Goal: Task Accomplishment & Management: Manage account settings

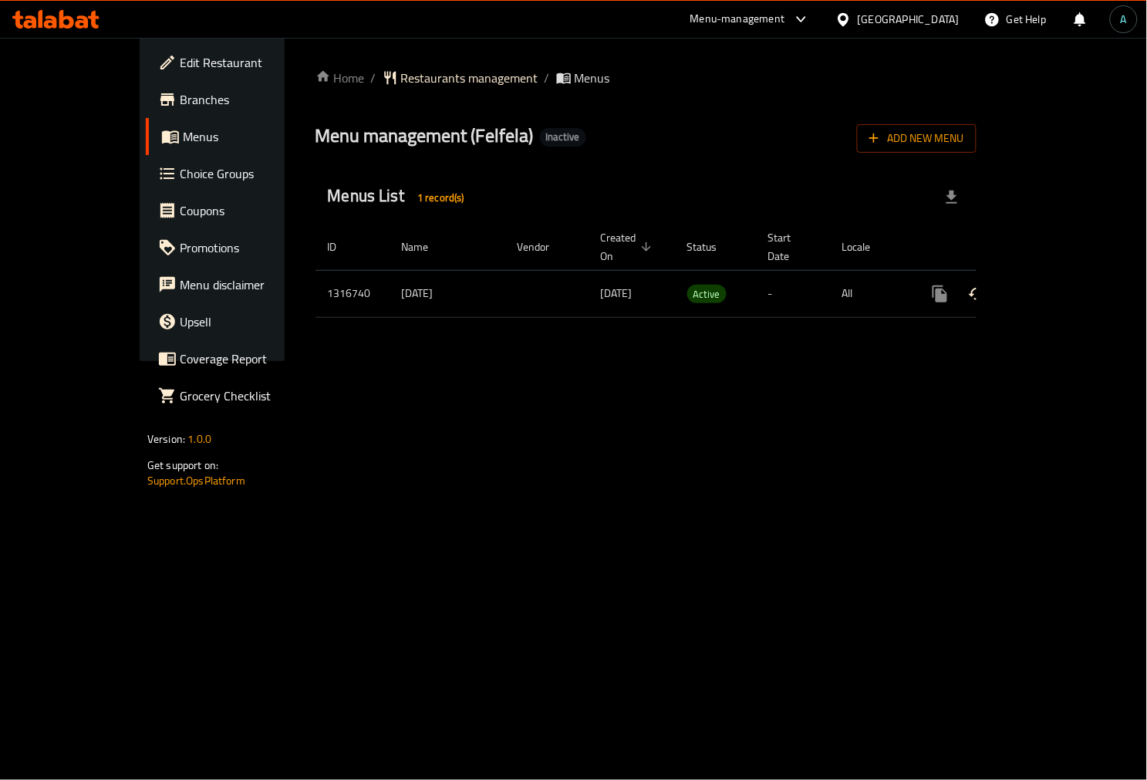
click at [1070, 275] on link "enhanced table" at bounding box center [1051, 293] width 37 height 37
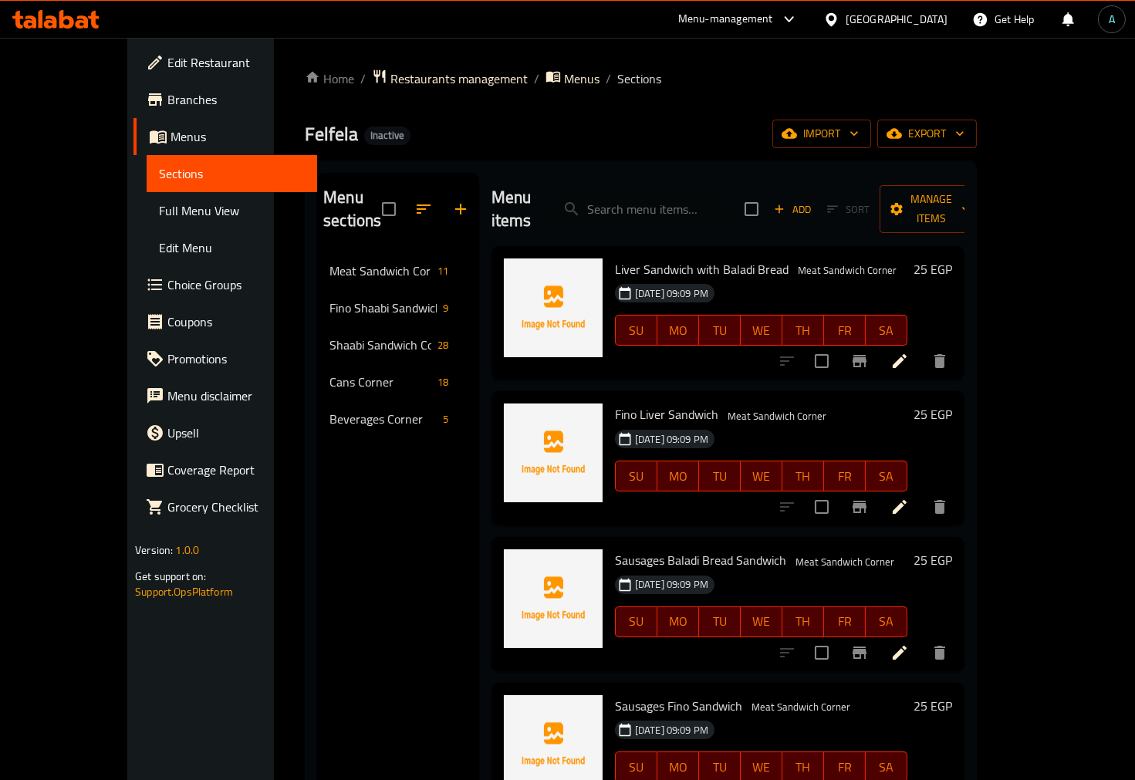
click at [159, 203] on span "Full Menu View" at bounding box center [232, 210] width 146 height 19
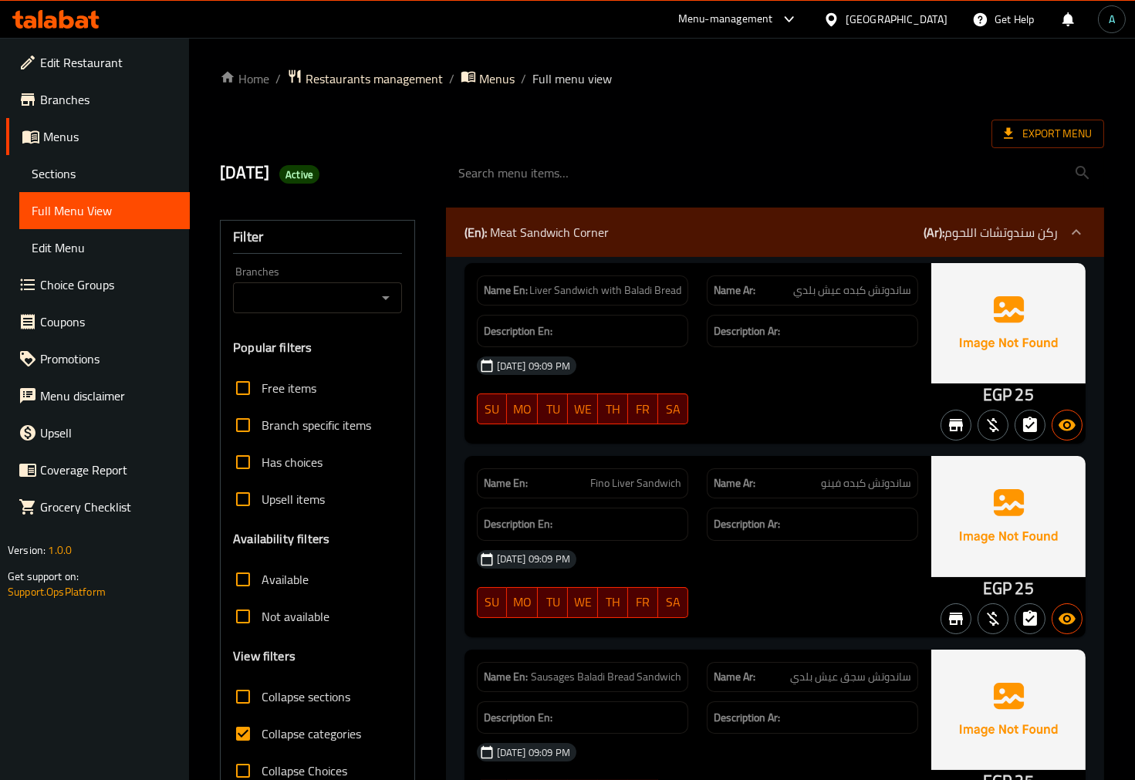
click at [276, 729] on span "Collapse categories" at bounding box center [311, 733] width 100 height 19
click at [261, 729] on input "Collapse categories" at bounding box center [242, 733] width 37 height 37
checkbox input "false"
drag, startPoint x: 984, startPoint y: 391, endPoint x: 1009, endPoint y: 395, distance: 25.0
click at [1009, 395] on span "EGP" at bounding box center [997, 395] width 29 height 30
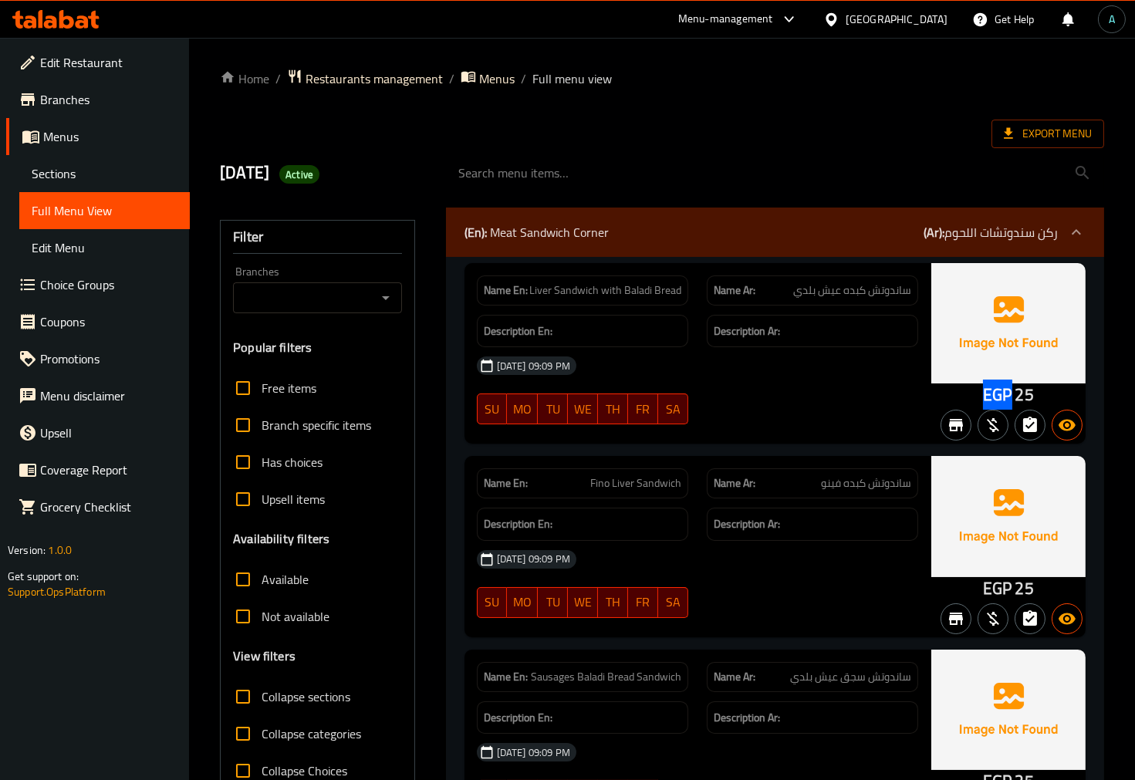
copy span "EGP"
click at [319, 175] on span "Active" at bounding box center [299, 174] width 40 height 15
copy span "Active"
click at [1020, 143] on span "Export Menu" at bounding box center [1047, 134] width 113 height 29
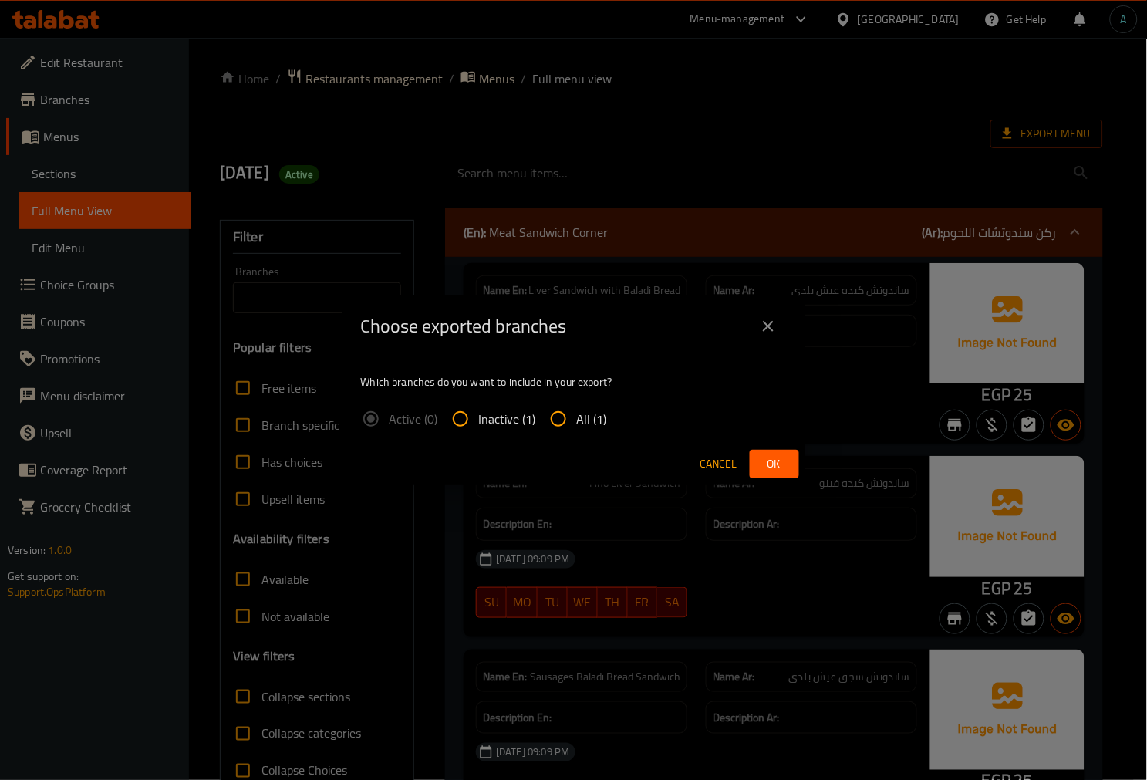
click at [542, 412] on input "All (1)" at bounding box center [558, 418] width 37 height 37
radio input "true"
click at [776, 464] on span "Ok" at bounding box center [774, 463] width 25 height 19
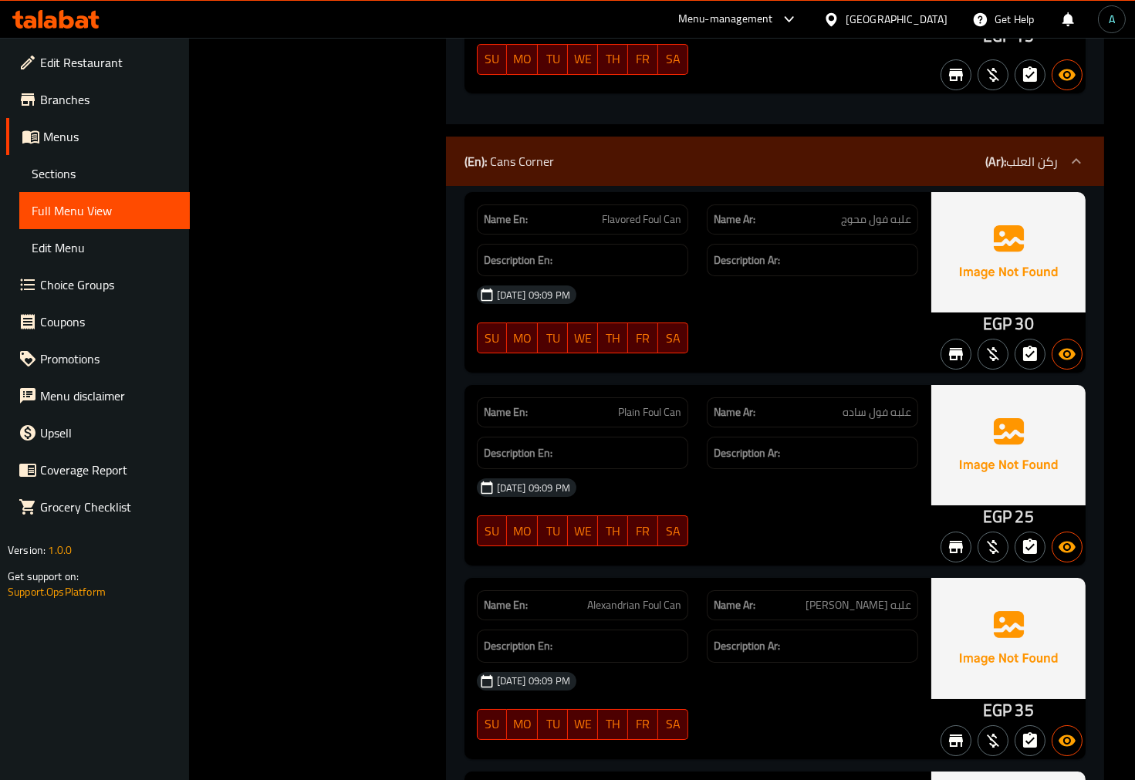
scroll to position [9856, 0]
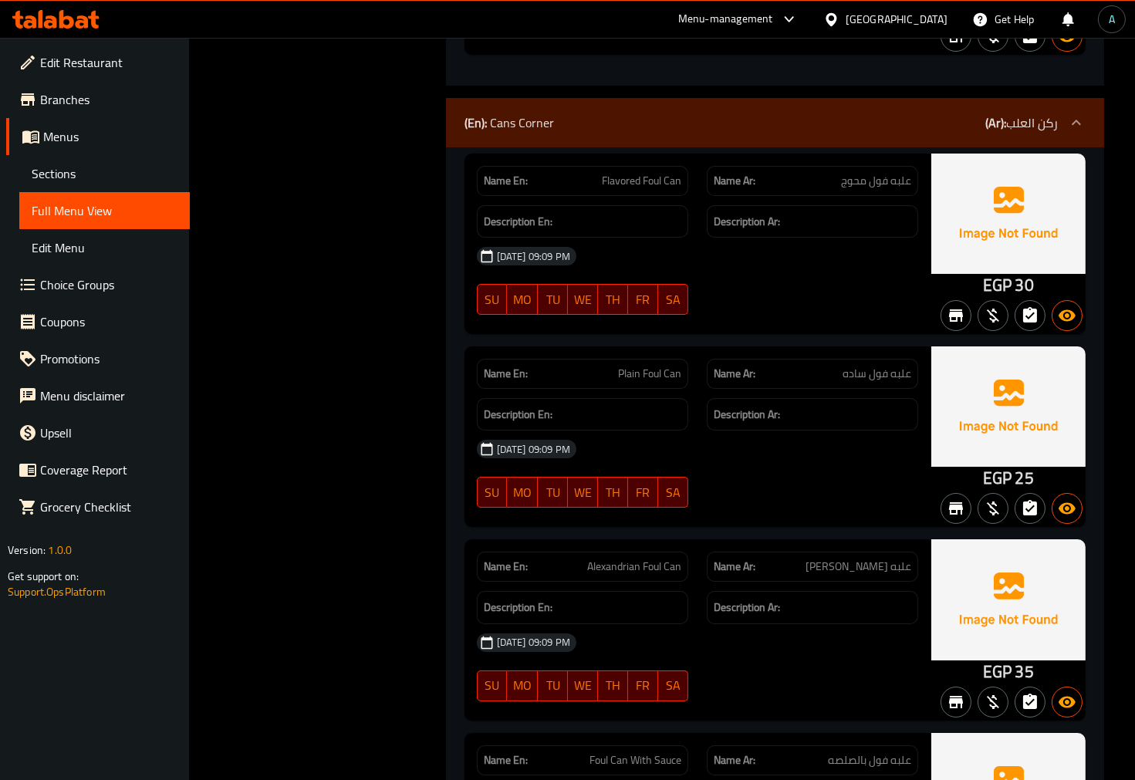
click at [653, 186] on span "Flavored Foul Can" at bounding box center [641, 181] width 79 height 16
copy span "Flavored Foul Can"
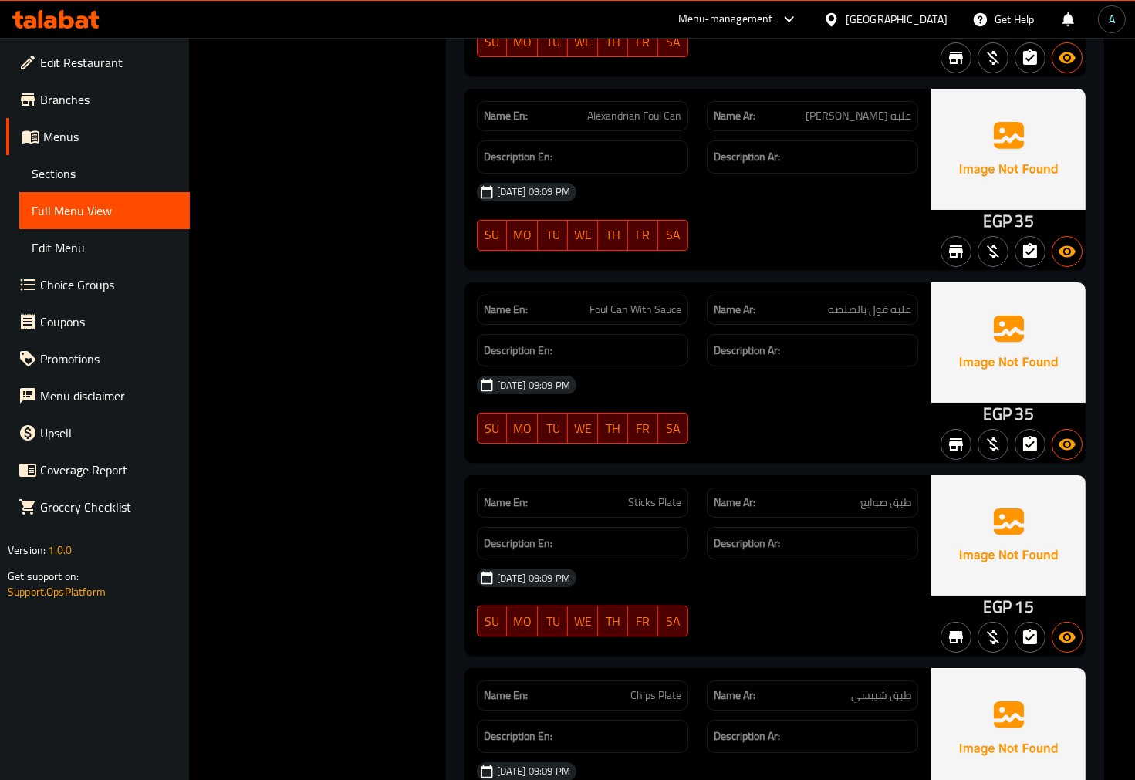
scroll to position [10370, 0]
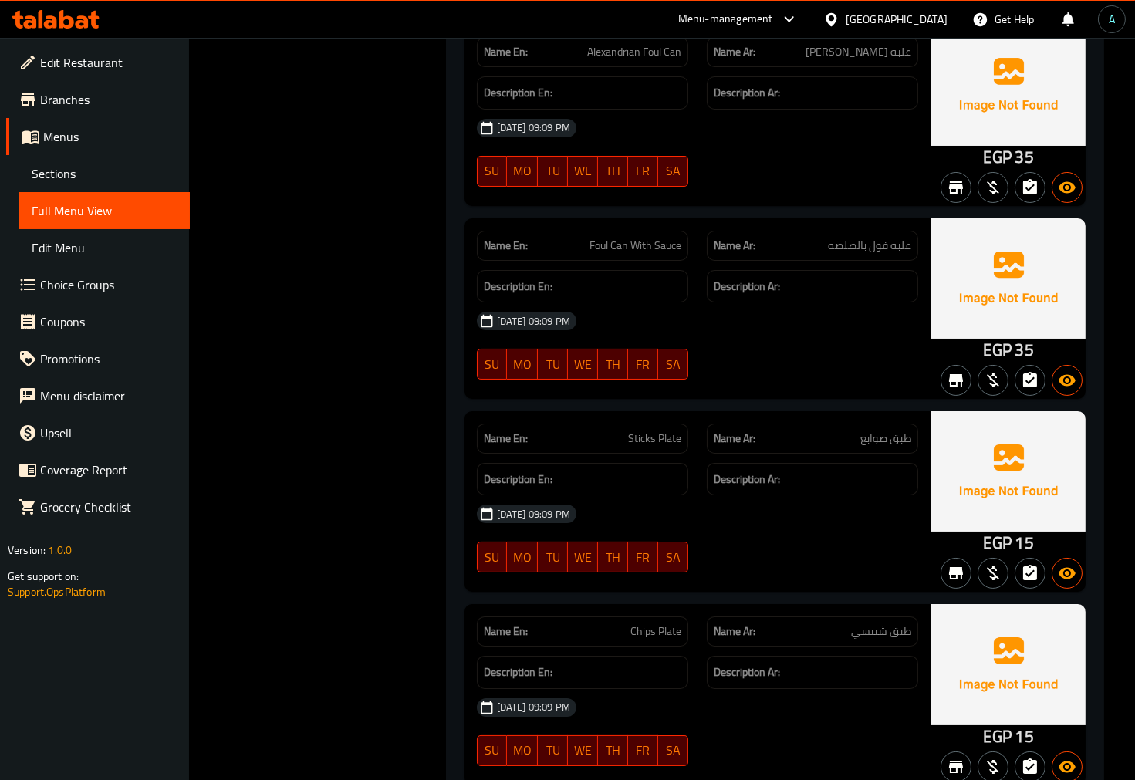
click at [752, 320] on div "[DATE] 09:09 PM" at bounding box center [697, 320] width 460 height 37
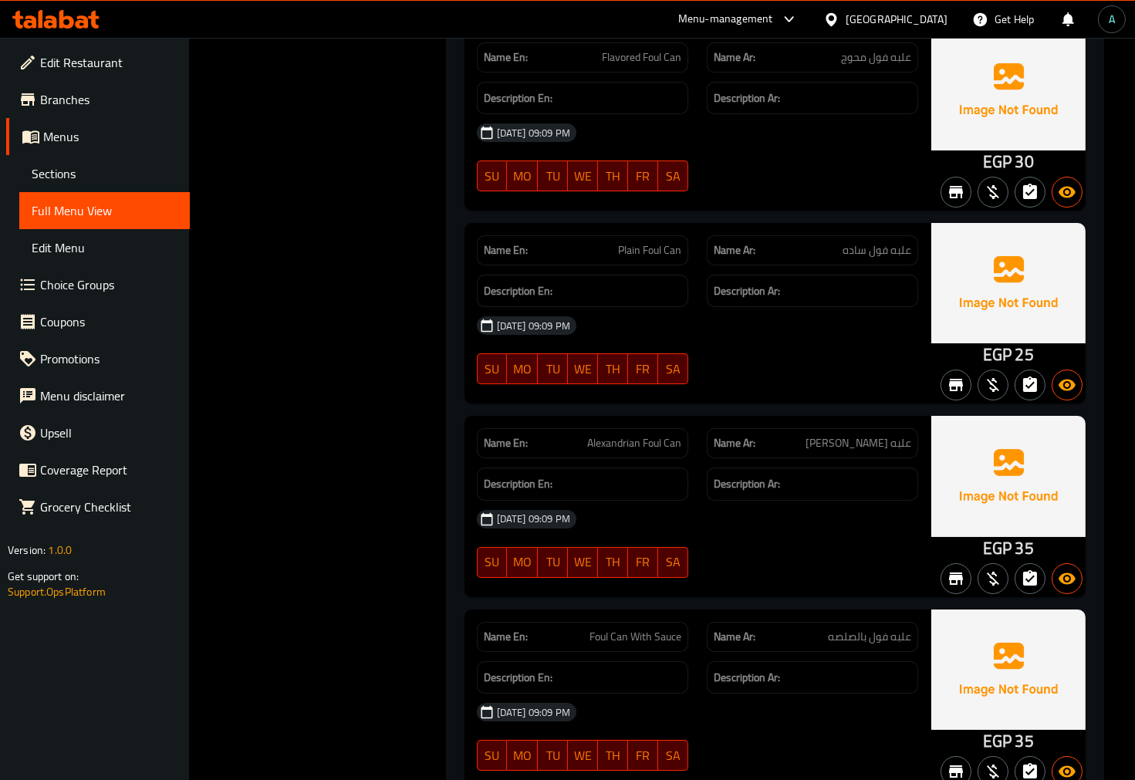
scroll to position [9953, 0]
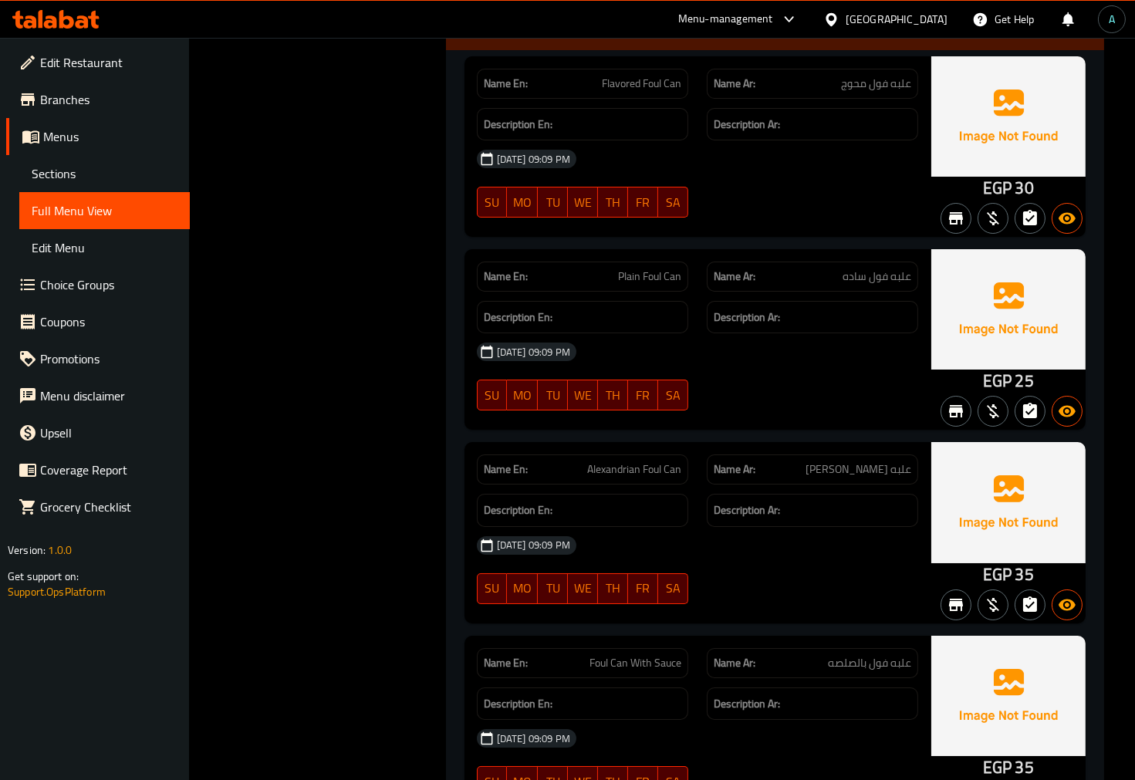
click at [782, 342] on div "[DATE] 09:09 PM" at bounding box center [697, 351] width 460 height 37
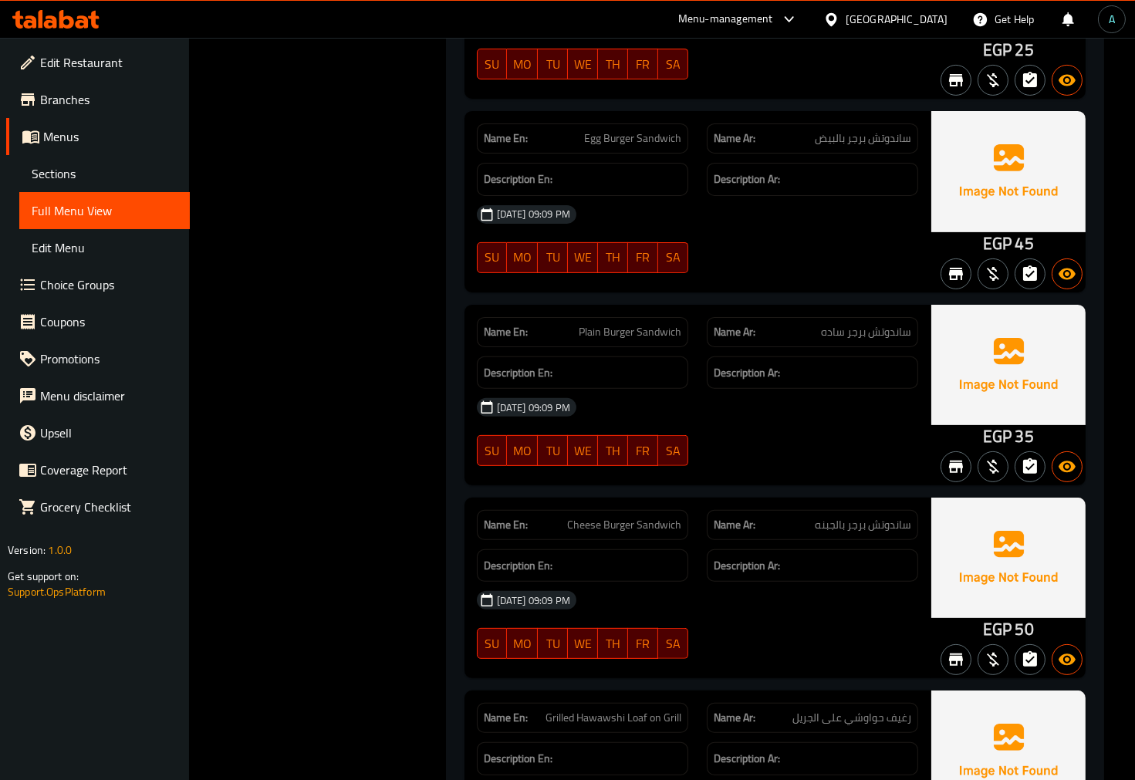
scroll to position [921, 0]
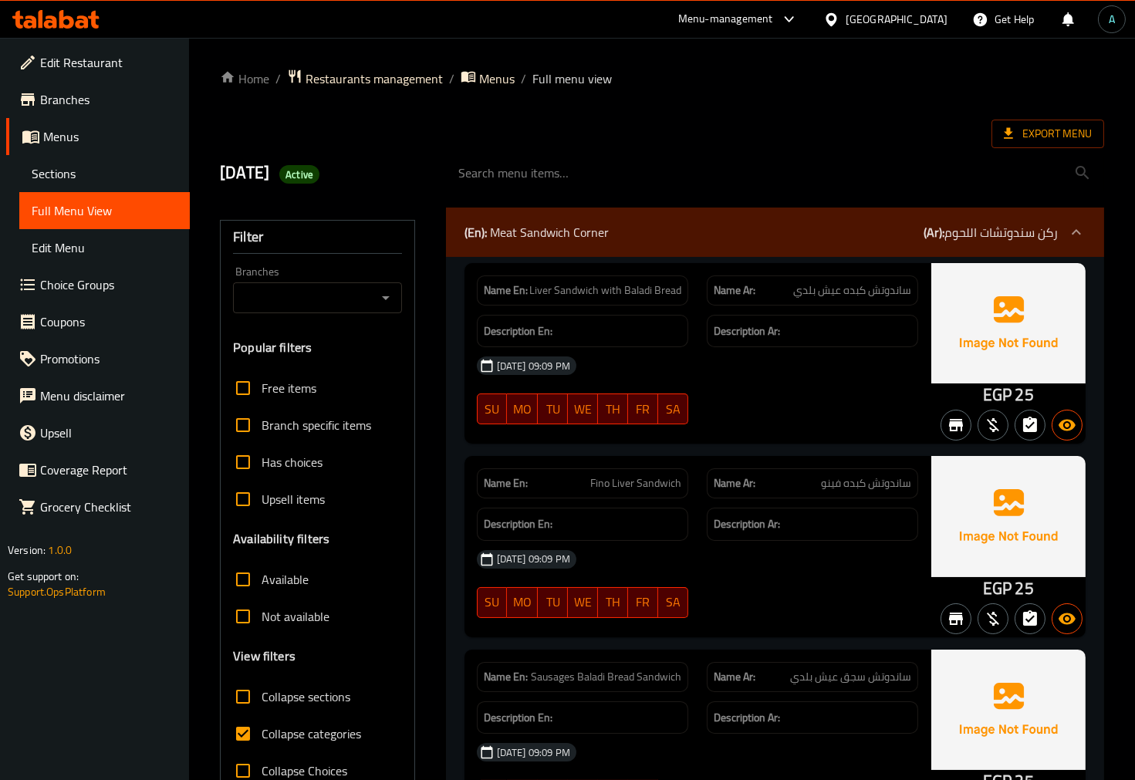
click at [150, 187] on link "Sections" at bounding box center [104, 173] width 170 height 37
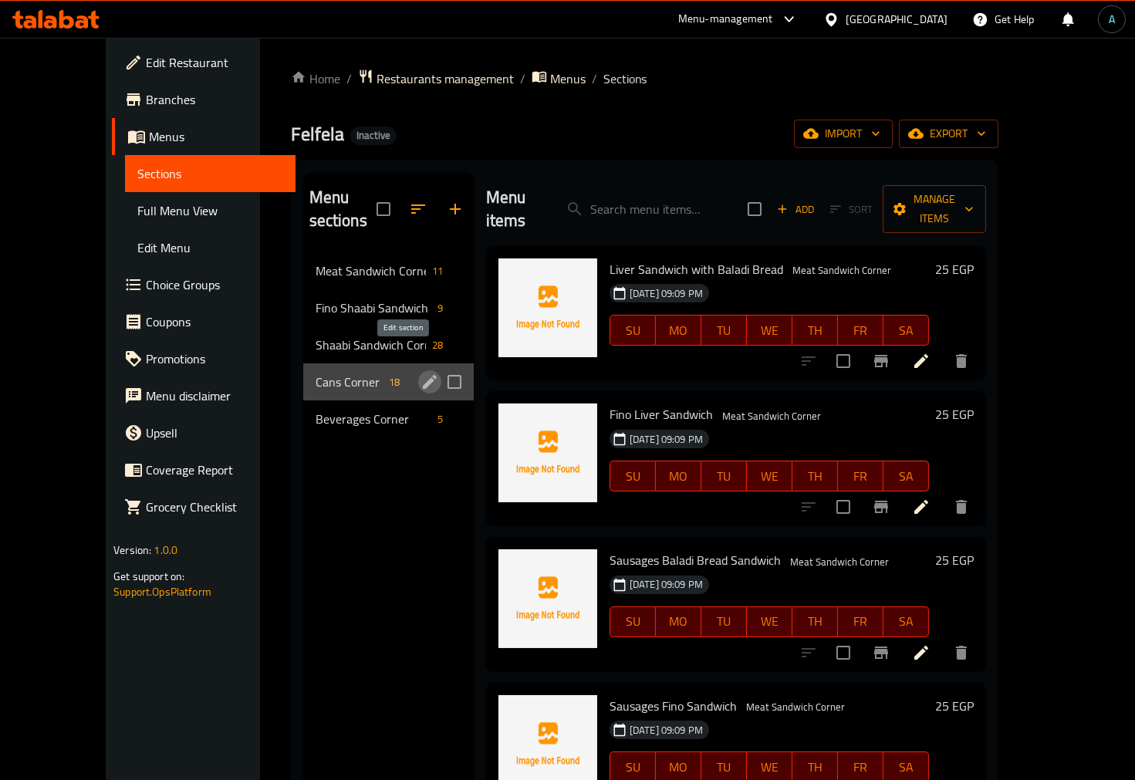
click at [420, 373] on icon "edit" at bounding box center [429, 382] width 19 height 19
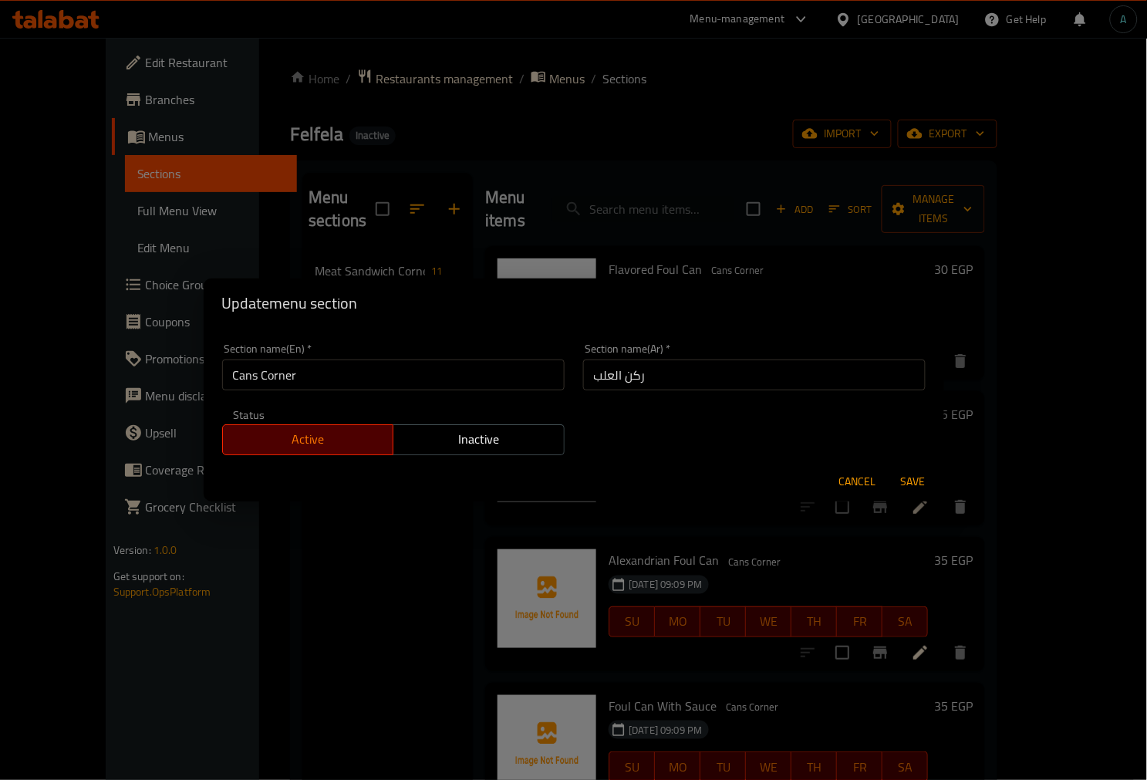
click at [242, 374] on input "Cans Corner" at bounding box center [393, 374] width 342 height 31
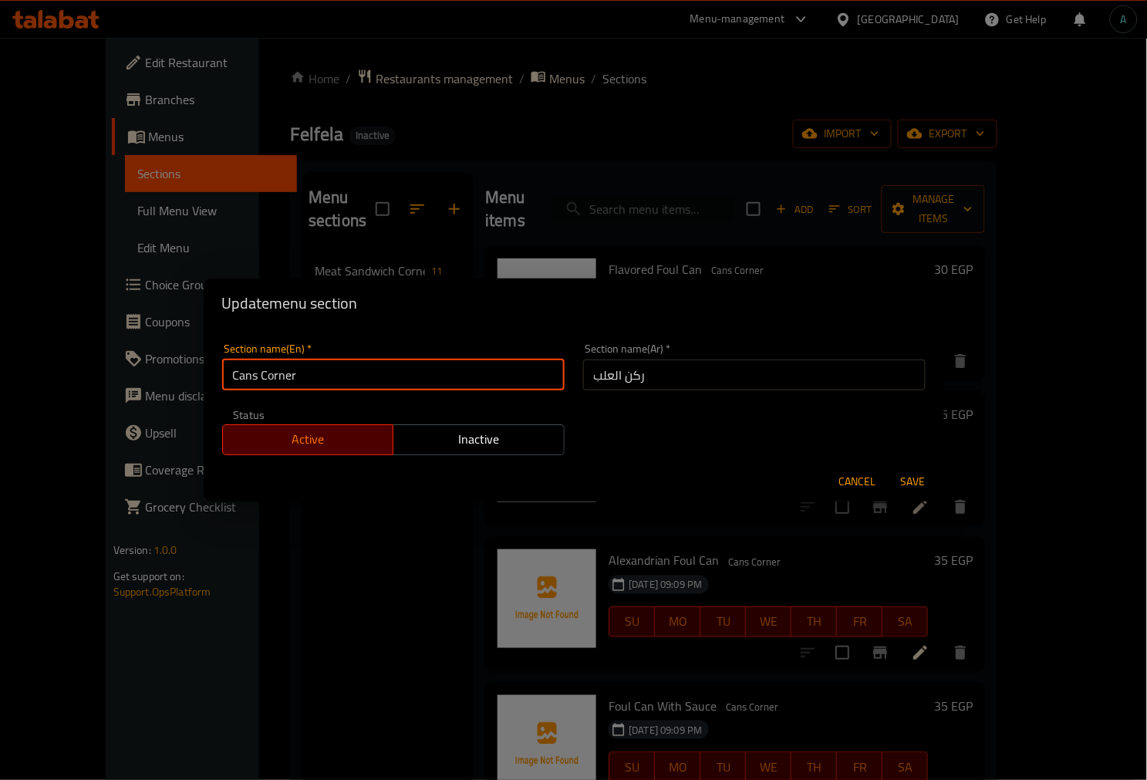
click at [242, 374] on input "Cans Corner" at bounding box center [393, 374] width 342 height 31
type input "Boxes Corner"
click at [889, 467] on button "Save" at bounding box center [913, 481] width 49 height 29
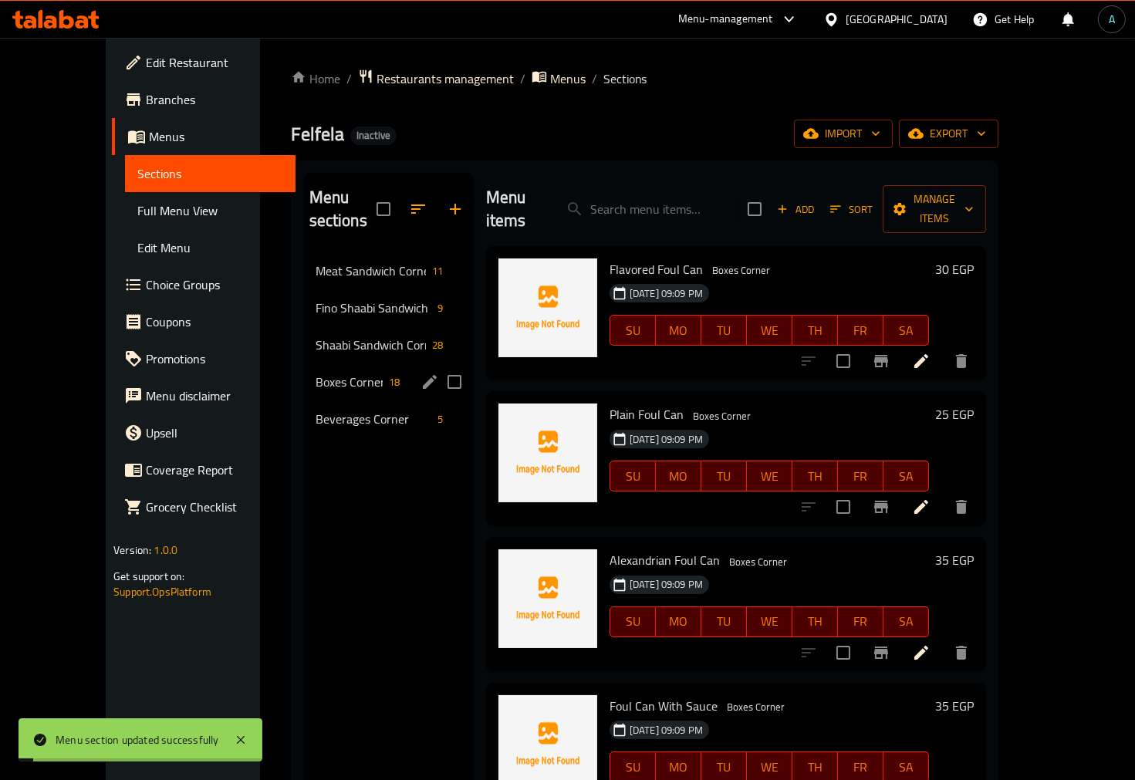
click at [315, 410] on span "Beverages Corner" at bounding box center [373, 419] width 116 height 19
click at [492, 397] on div at bounding box center [547, 458] width 111 height 122
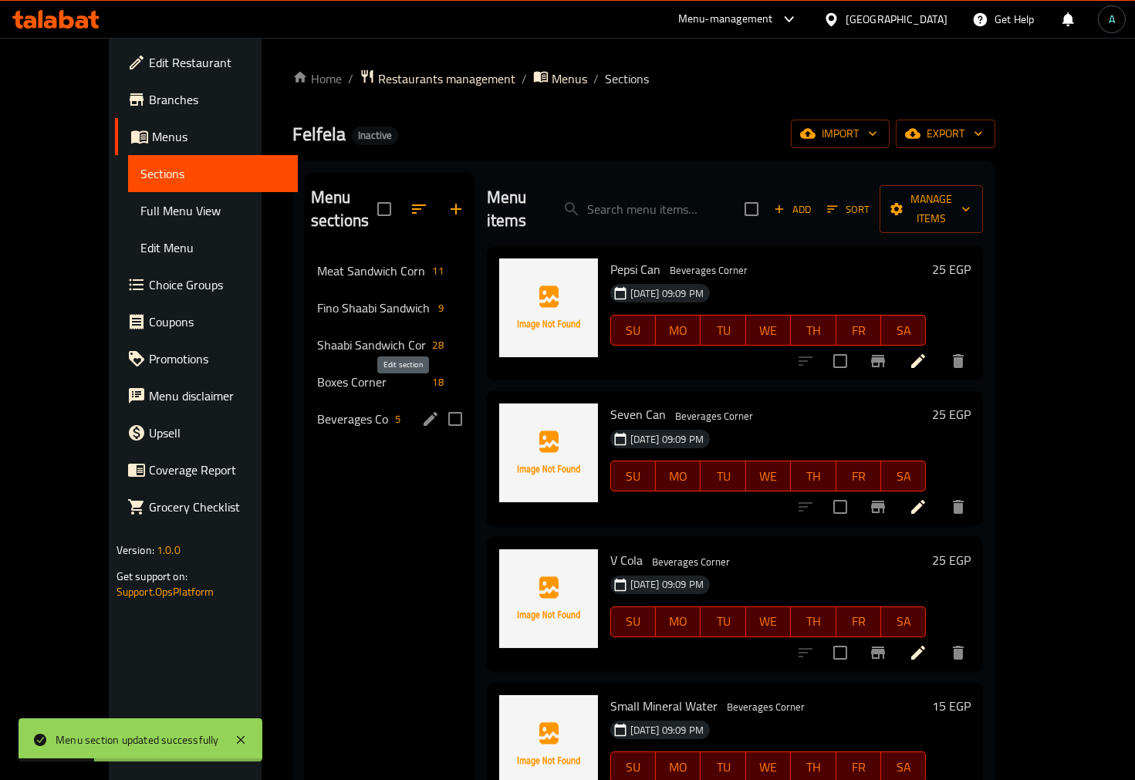
click at [423, 412] on icon "edit" at bounding box center [430, 419] width 14 height 14
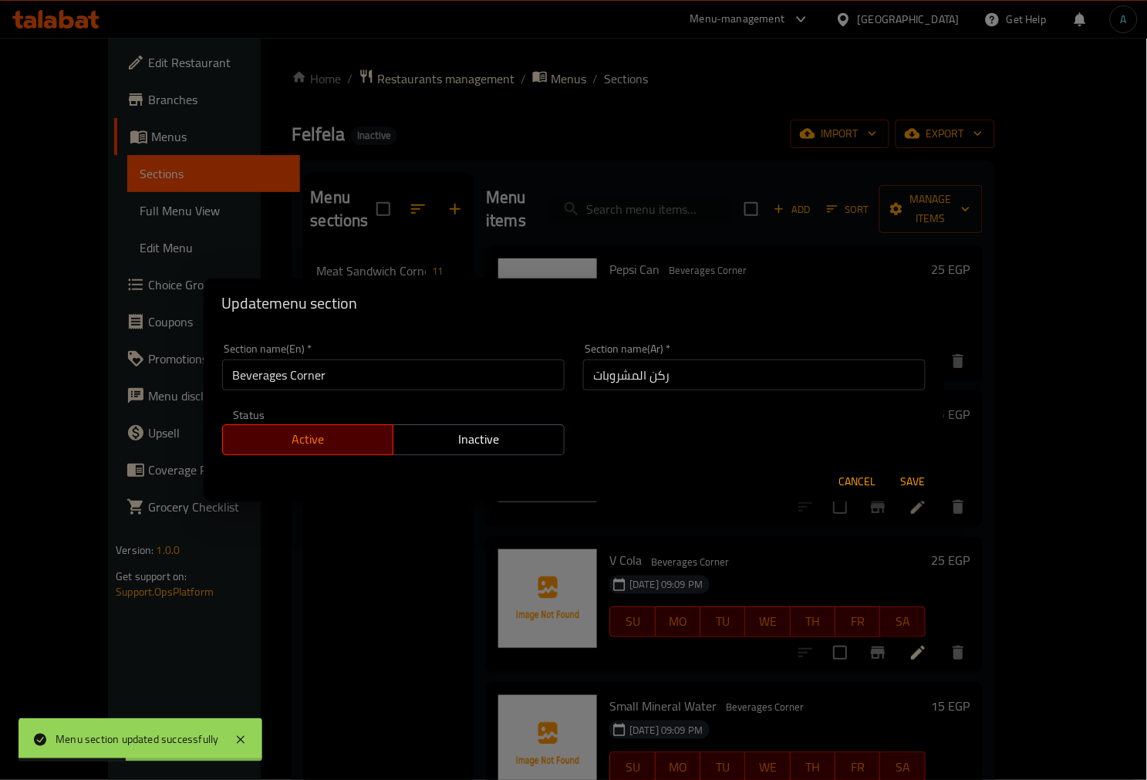
click at [380, 549] on div "Update menu section Section name(En)   * Beverages Corner Section name(En) * Se…" at bounding box center [573, 390] width 1147 height 780
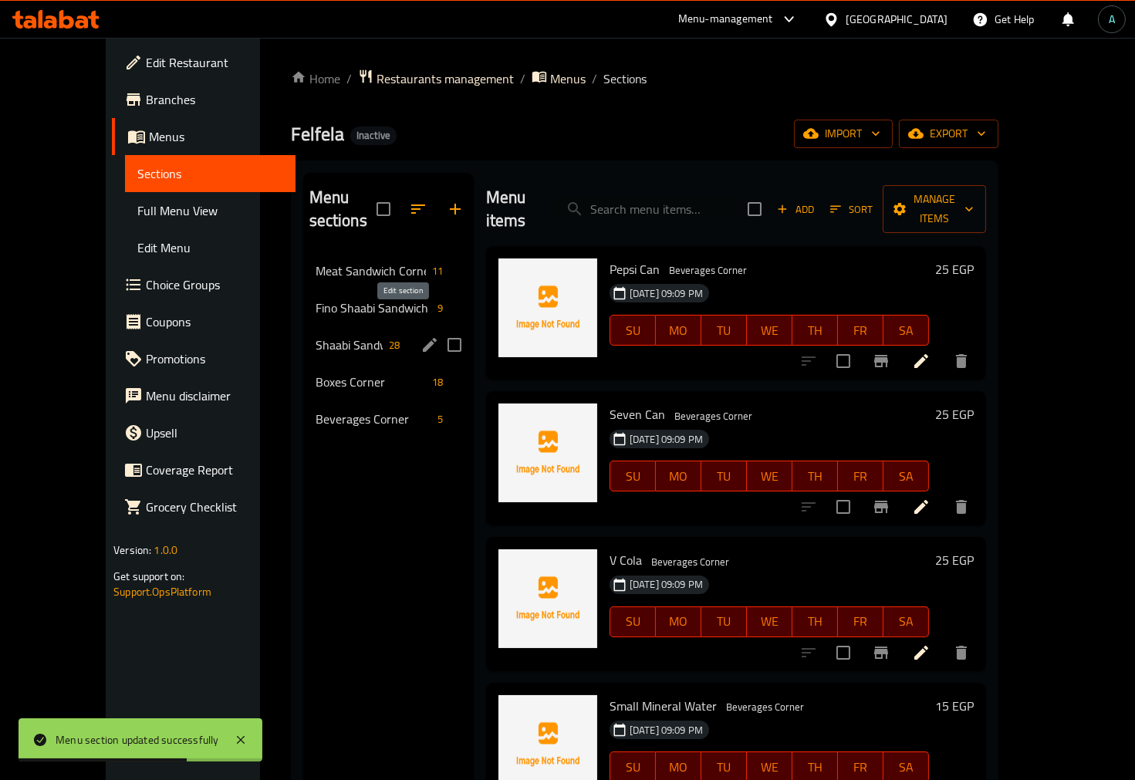
click at [420, 336] on icon "edit" at bounding box center [429, 345] width 19 height 19
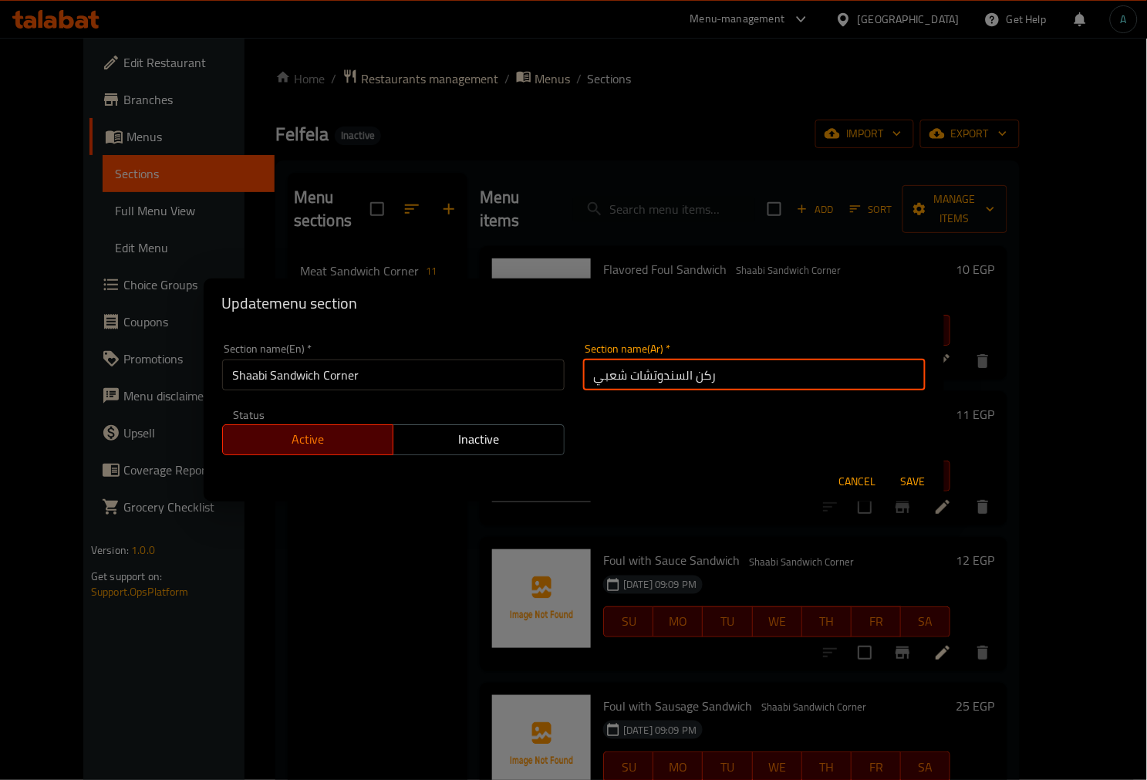
click at [620, 380] on input "ركن السندوتشات شعبي" at bounding box center [754, 374] width 342 height 31
type input "ركن السندوتشات الشعبي"
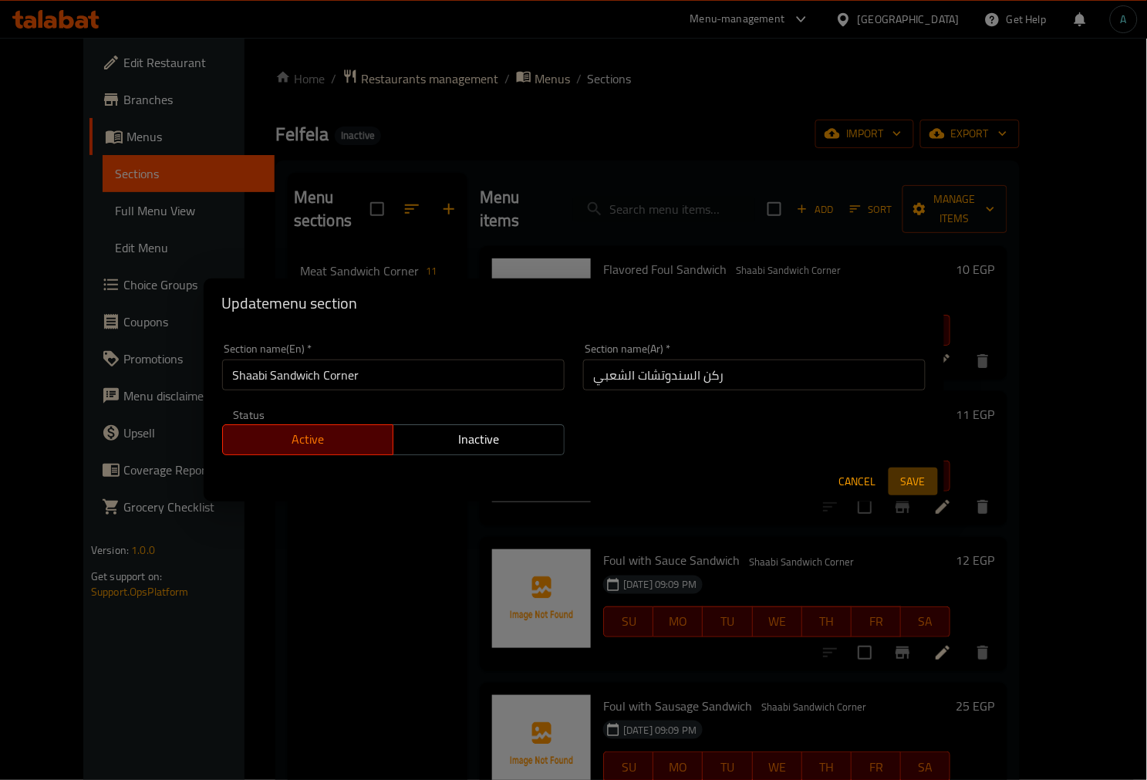
click at [932, 477] on button "Save" at bounding box center [913, 481] width 49 height 29
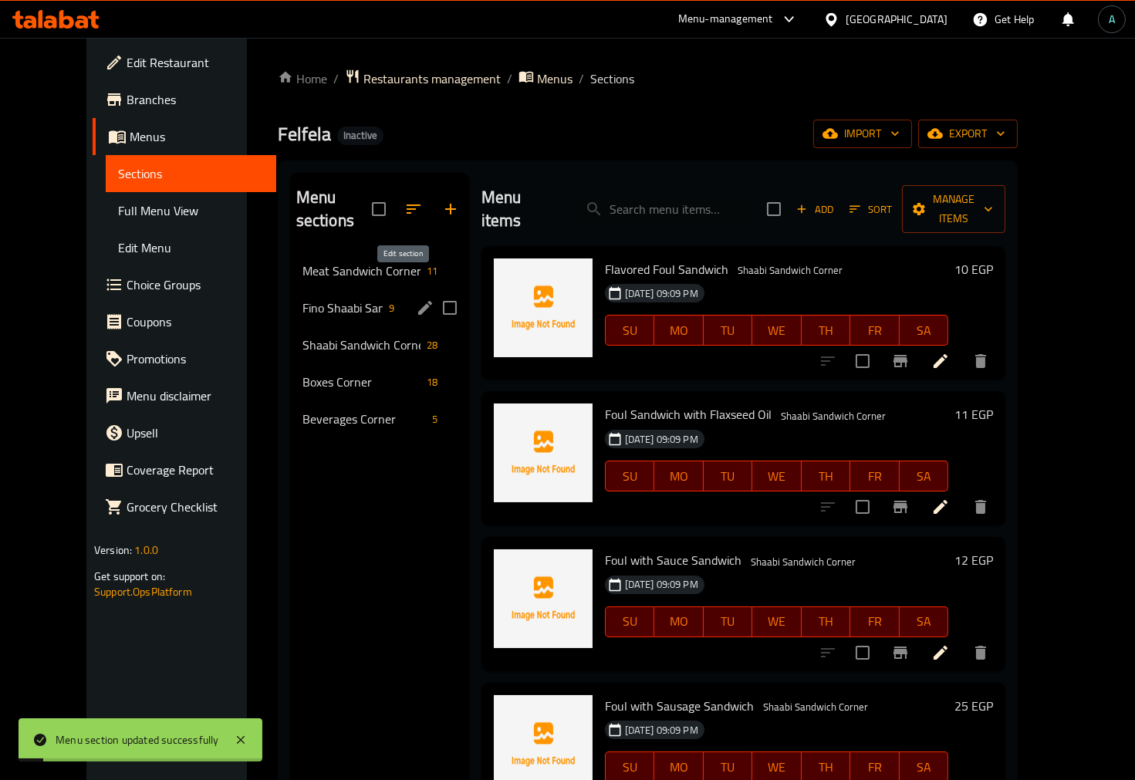
click at [416, 299] on icon "edit" at bounding box center [425, 308] width 19 height 19
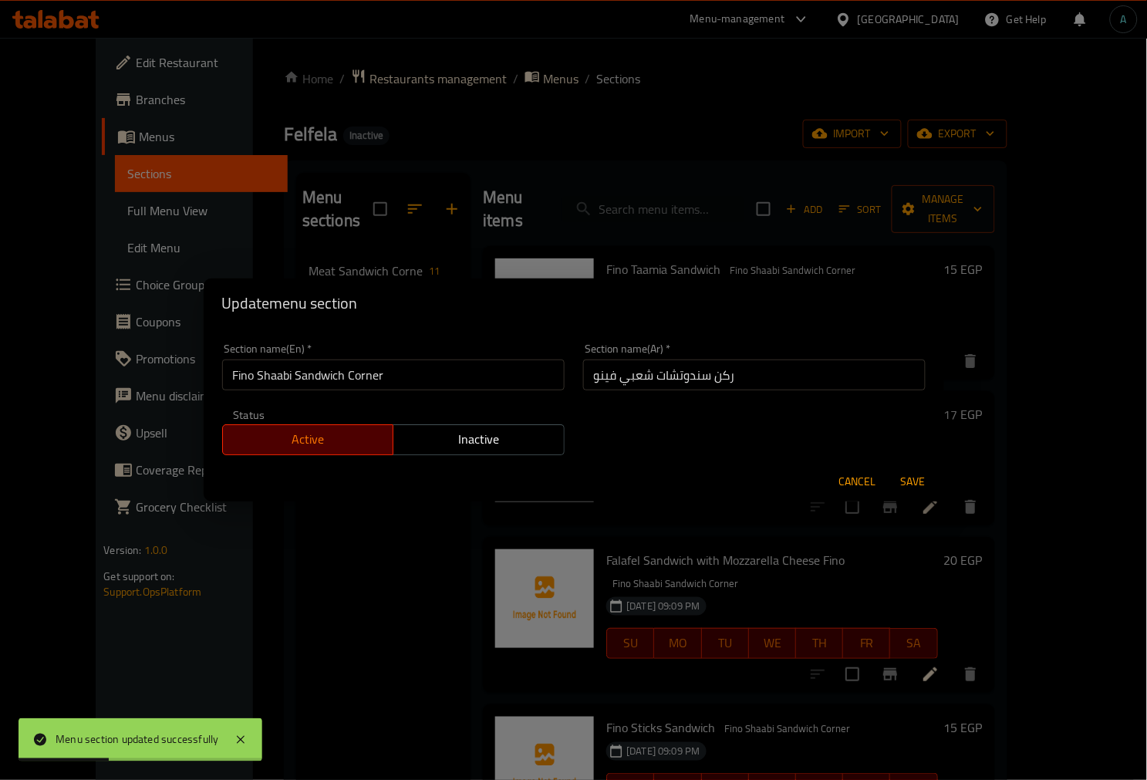
click at [339, 529] on div "Update menu section Section name(En)   * Fino Shaabi Sandwich Corner Section na…" at bounding box center [573, 390] width 1147 height 780
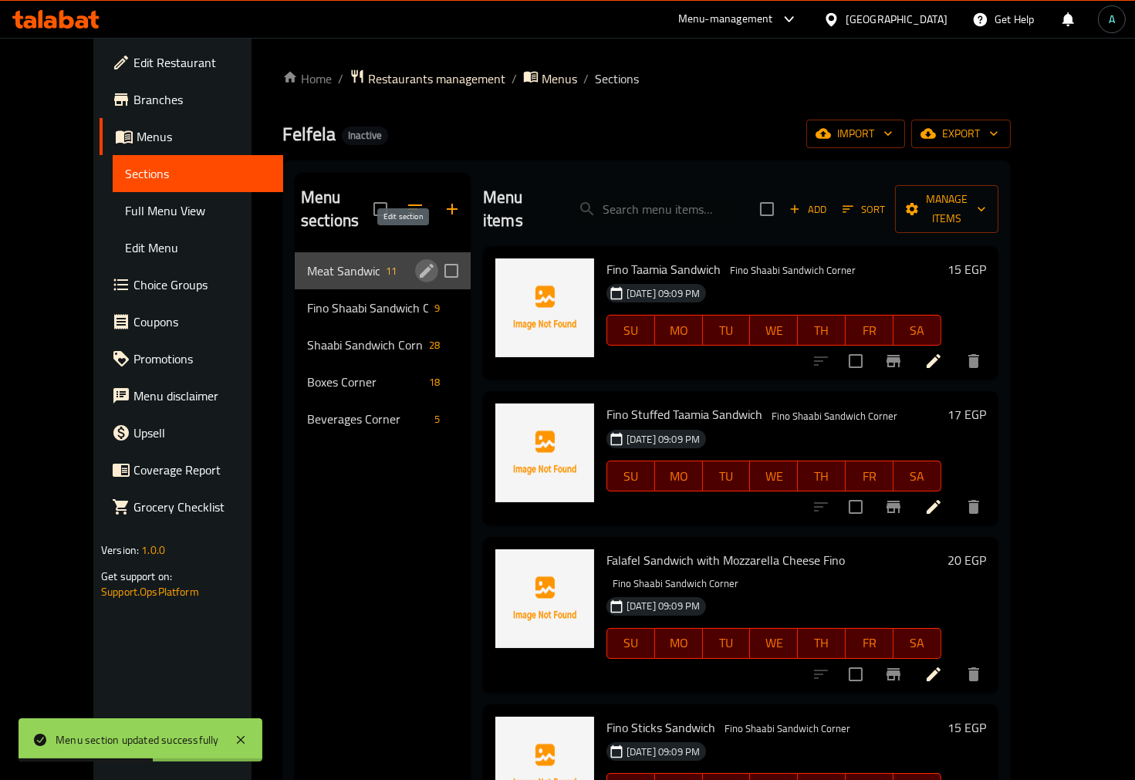
click at [420, 264] on icon "edit" at bounding box center [427, 271] width 14 height 14
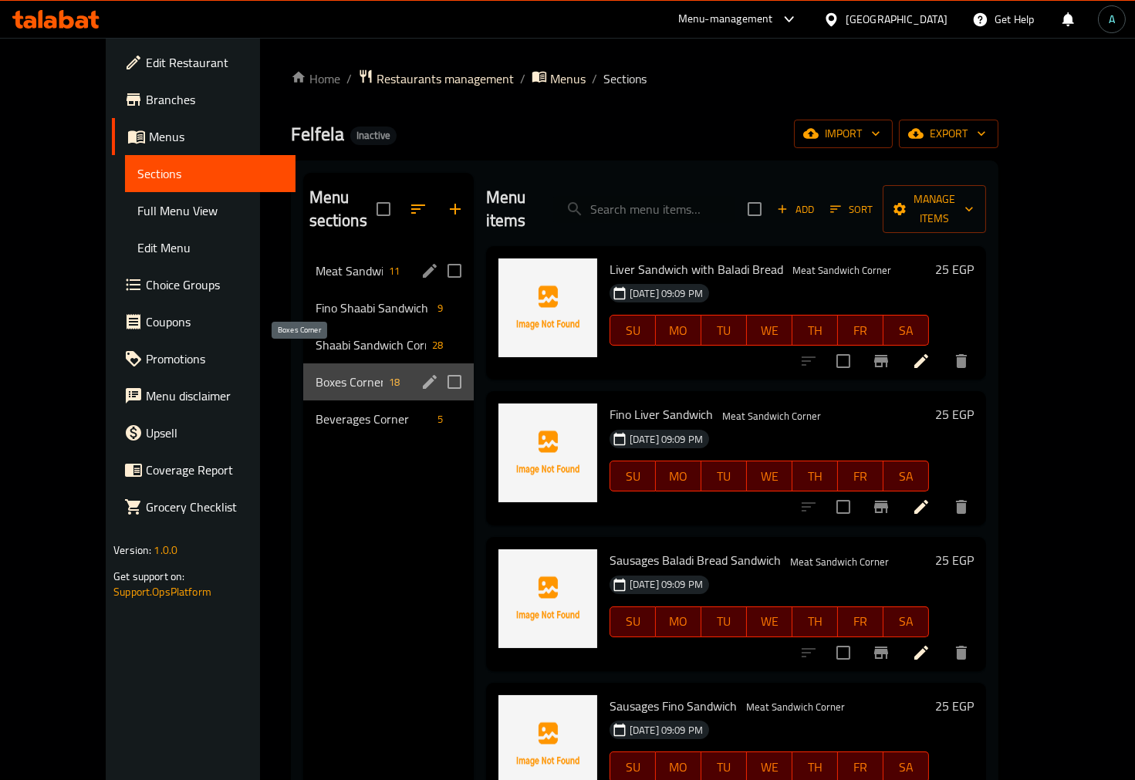
click at [328, 373] on span "Boxes Corner" at bounding box center [348, 382] width 67 height 19
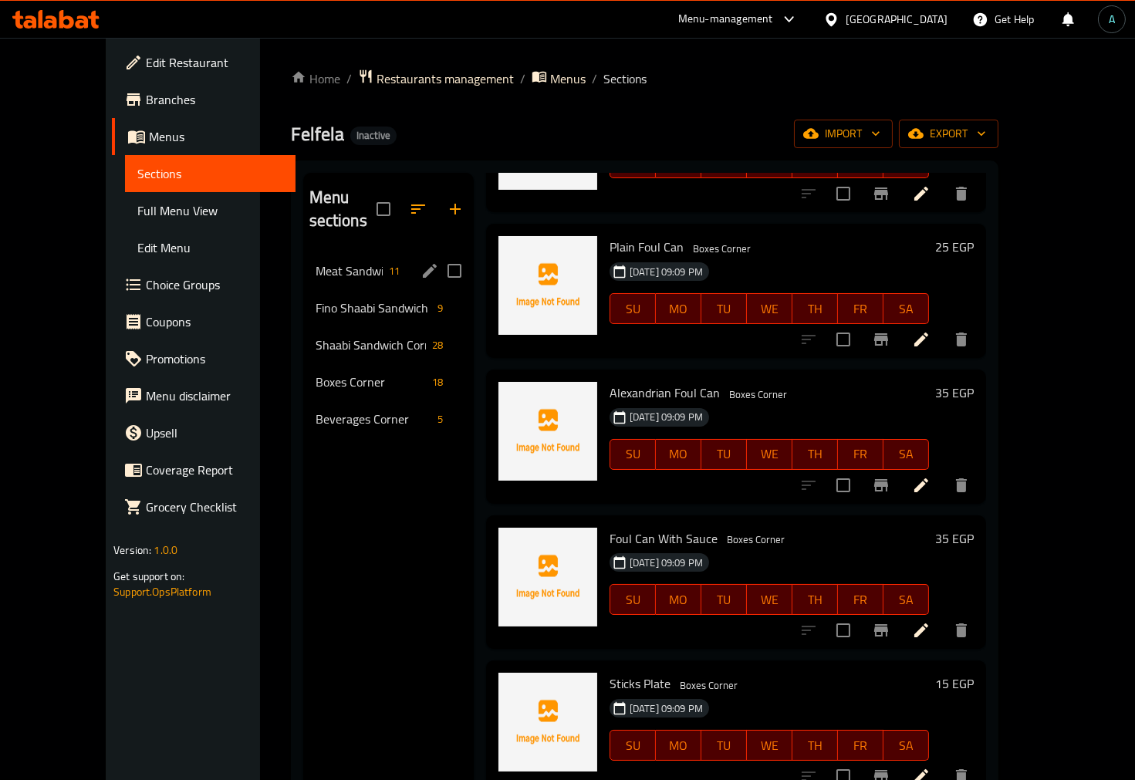
scroll to position [171, 0]
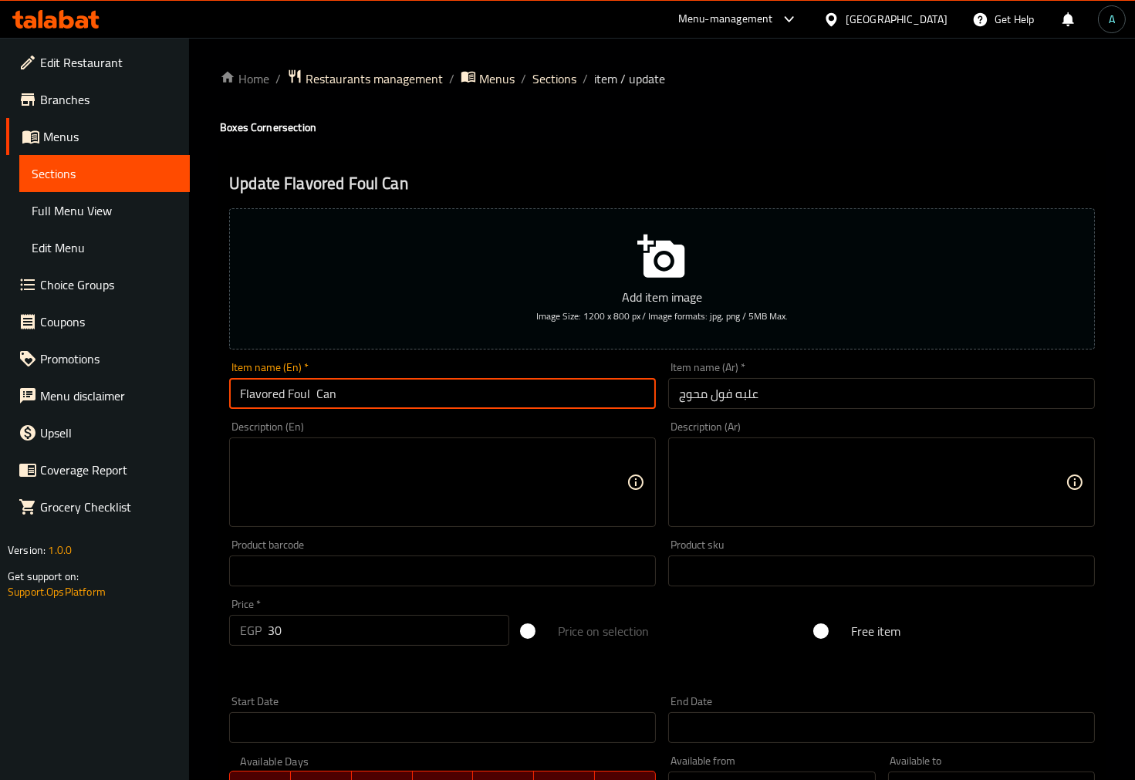
click at [320, 396] on input "Flavored Foul Can" at bounding box center [442, 393] width 427 height 31
click at [328, 399] on input "Flavored Foul Can" at bounding box center [442, 393] width 427 height 31
drag, startPoint x: 344, startPoint y: 400, endPoint x: 333, endPoint y: 440, distance: 41.5
click at [313, 401] on input "Flavored Foul Can" at bounding box center [442, 393] width 427 height 31
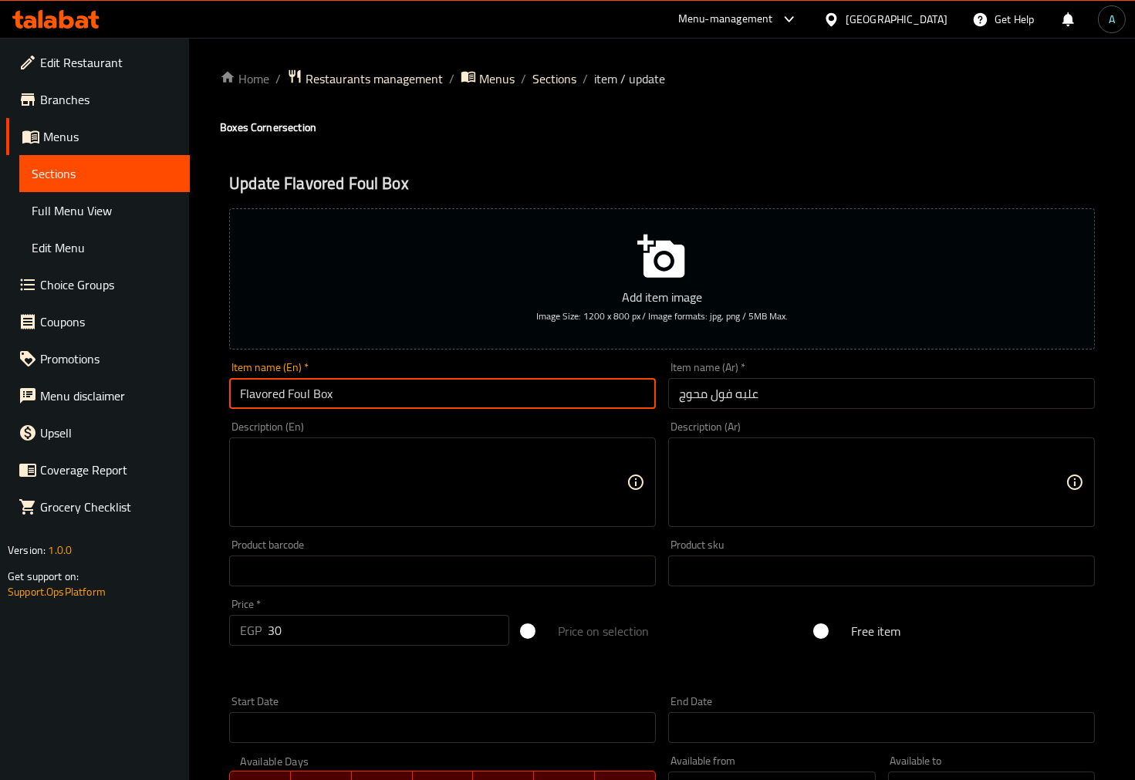
type input "Flavored Foul Box"
drag, startPoint x: 342, startPoint y: 393, endPoint x: 309, endPoint y: 403, distance: 34.4
click at [309, 403] on input "Flavored Foul Box" at bounding box center [442, 393] width 427 height 31
drag, startPoint x: 341, startPoint y: 402, endPoint x: 291, endPoint y: 407, distance: 50.4
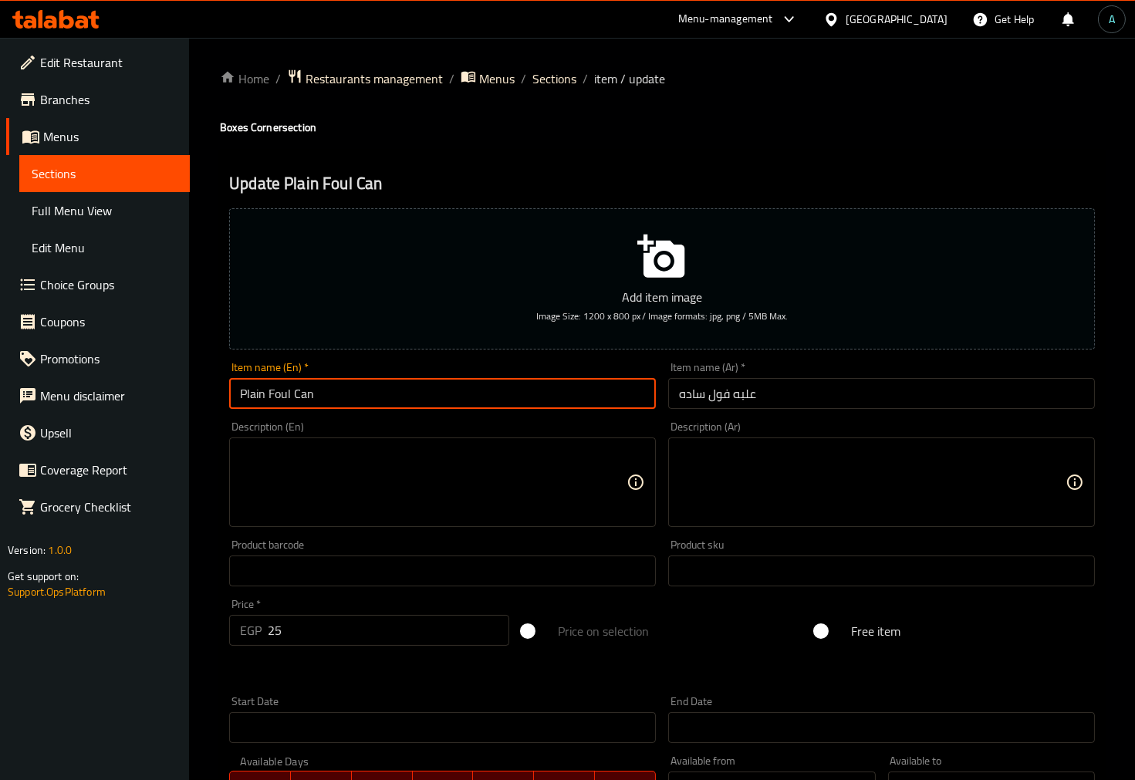
click at [291, 407] on input "Plain Foul Can" at bounding box center [442, 393] width 427 height 31
paste input "Box"
type input "Plain Foul Box"
drag, startPoint x: 400, startPoint y: 409, endPoint x: 329, endPoint y: 405, distance: 71.1
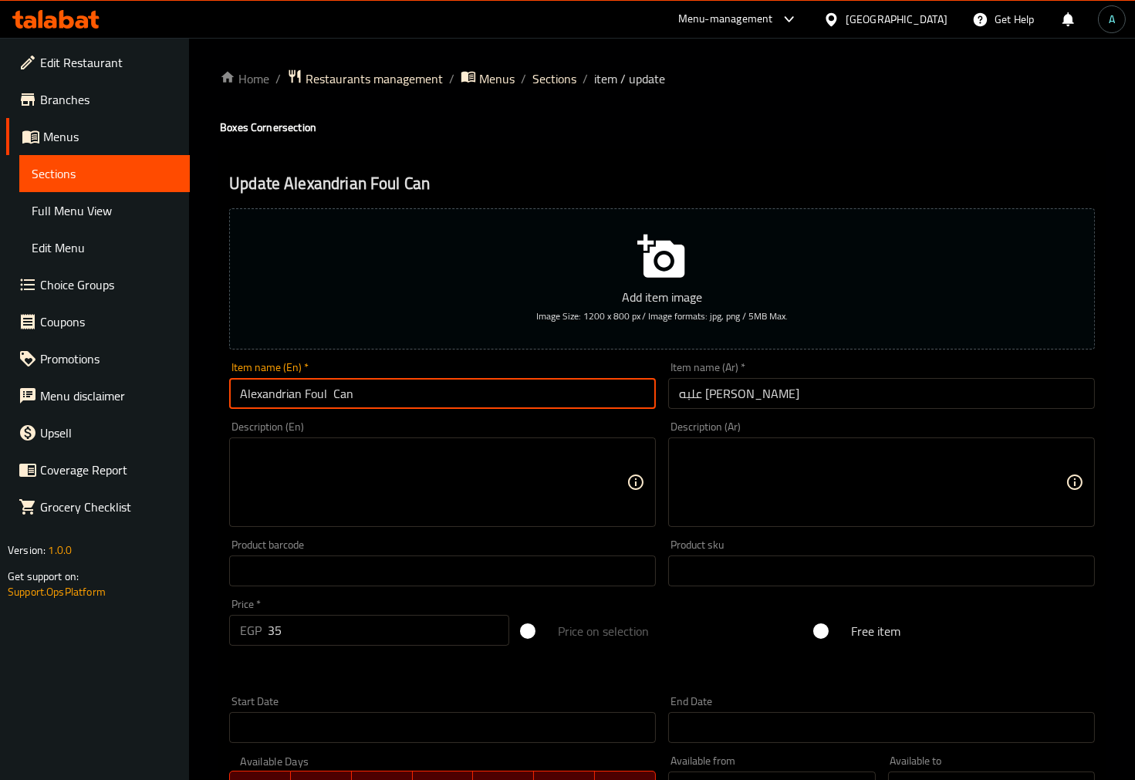
click at [329, 405] on input "Alexandrian Foul Can" at bounding box center [442, 393] width 427 height 31
paste input "Box"
click at [332, 398] on input "Alexandrian Foul Box" at bounding box center [442, 393] width 427 height 31
type input "Alexandrian Foul Box"
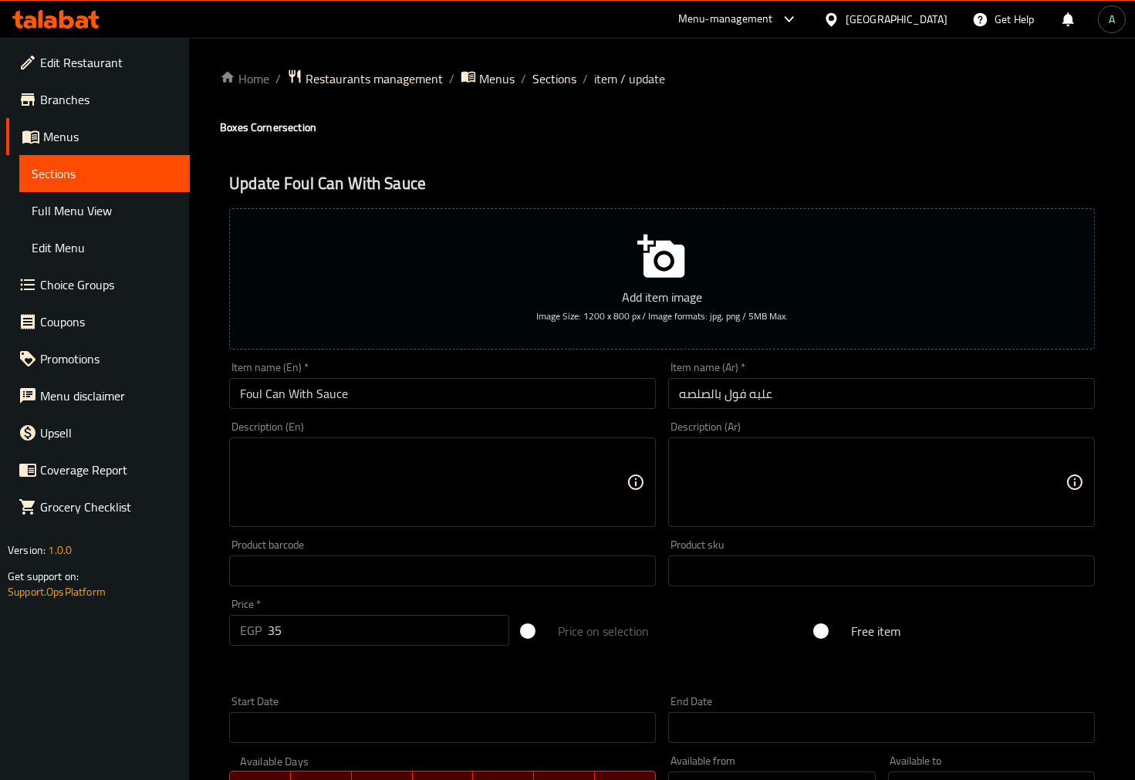
click at [275, 396] on input "Foul Can With Sauce" at bounding box center [442, 393] width 427 height 31
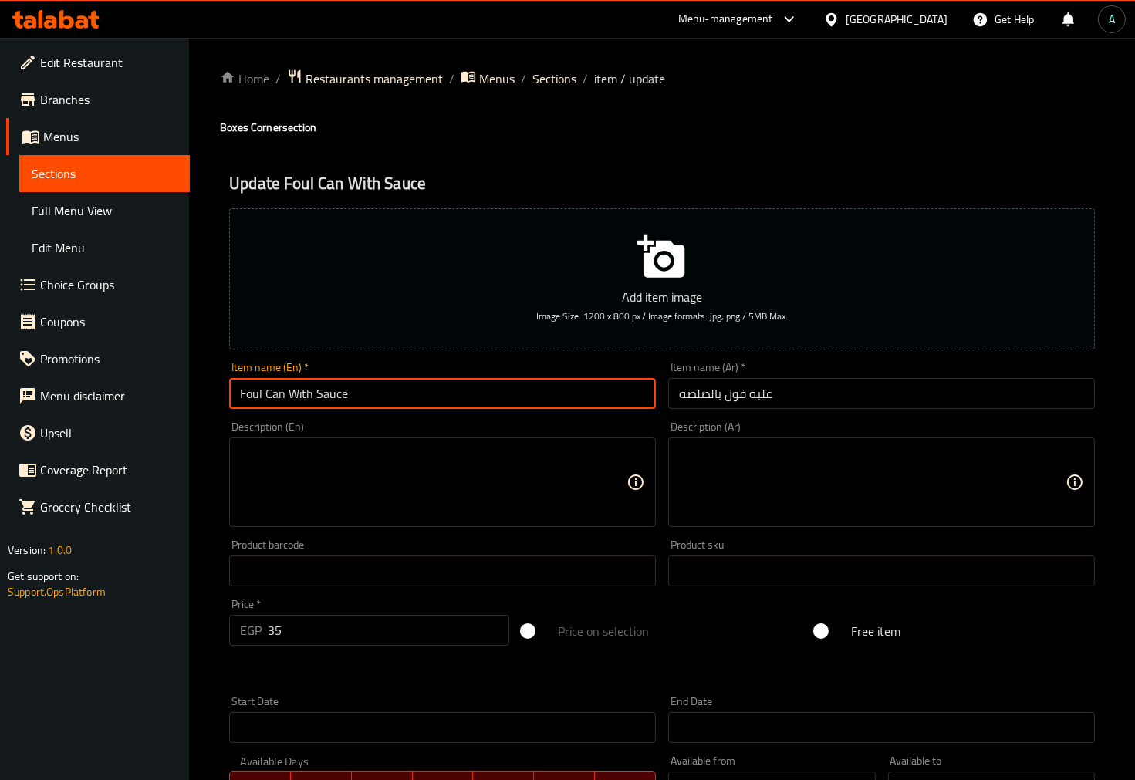
click at [275, 396] on input "Foul Can With Sauce" at bounding box center [442, 393] width 427 height 31
paste input "Box"
click at [268, 399] on input "Foul Box With Sauce" at bounding box center [442, 393] width 427 height 31
click at [390, 401] on input "Foul Box With Sauce" at bounding box center [442, 393] width 427 height 31
type input "Foul Box With Sauce"
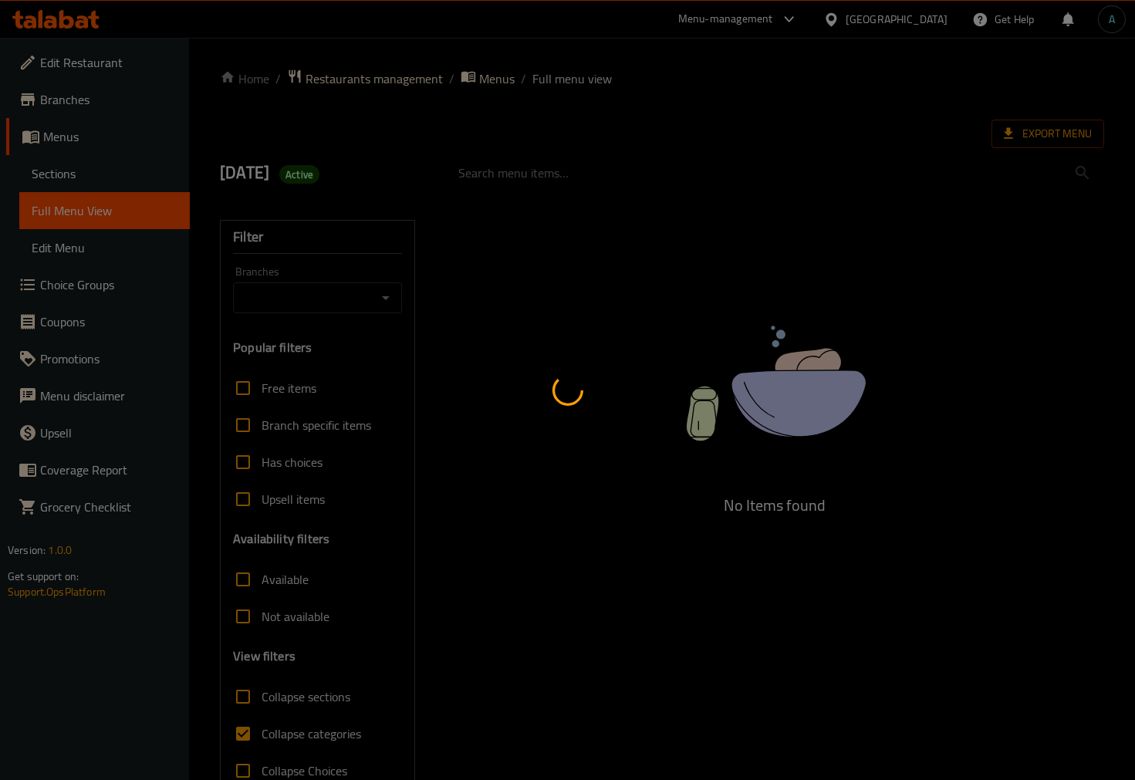
click at [71, 175] on div at bounding box center [567, 390] width 1135 height 780
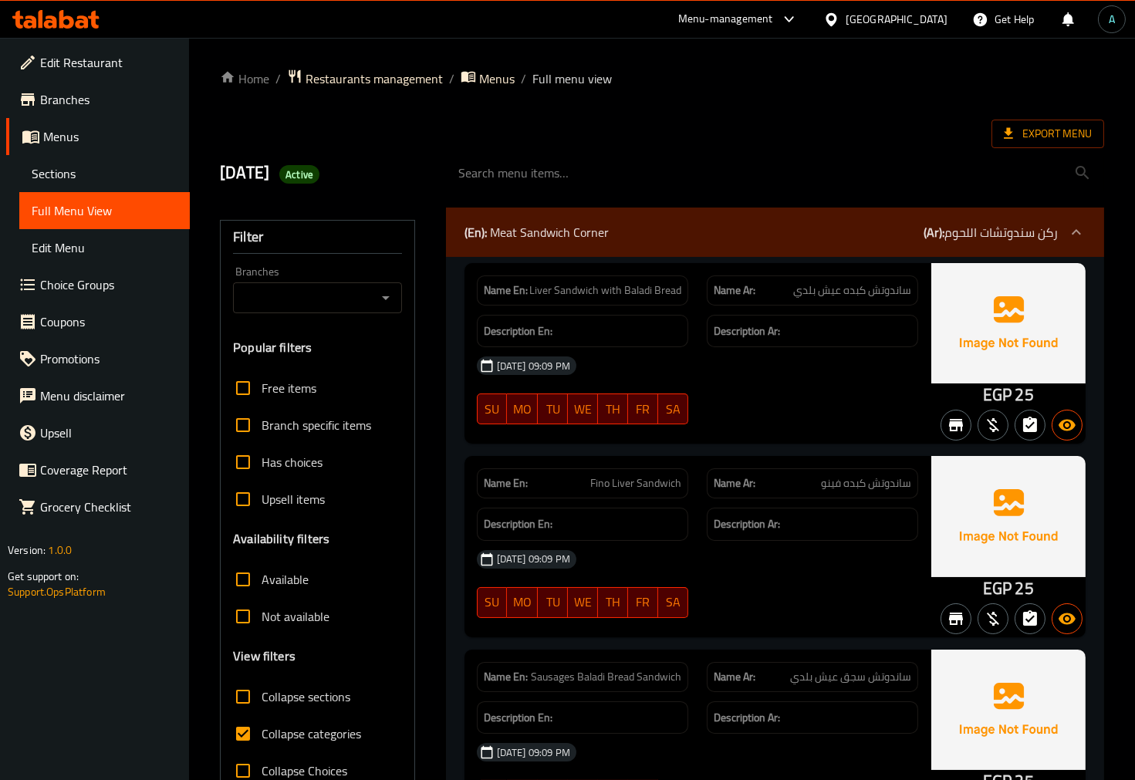
click at [71, 175] on span "Sections" at bounding box center [105, 173] width 146 height 19
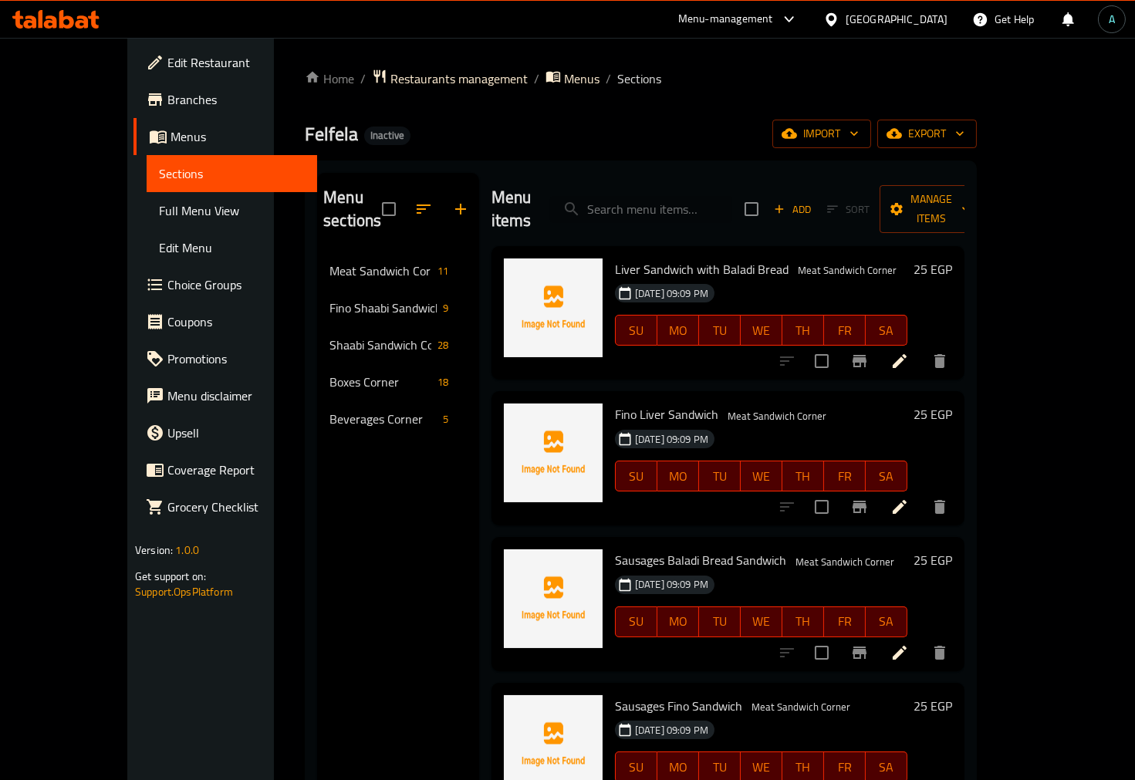
click at [714, 201] on input "search" at bounding box center [641, 209] width 182 height 27
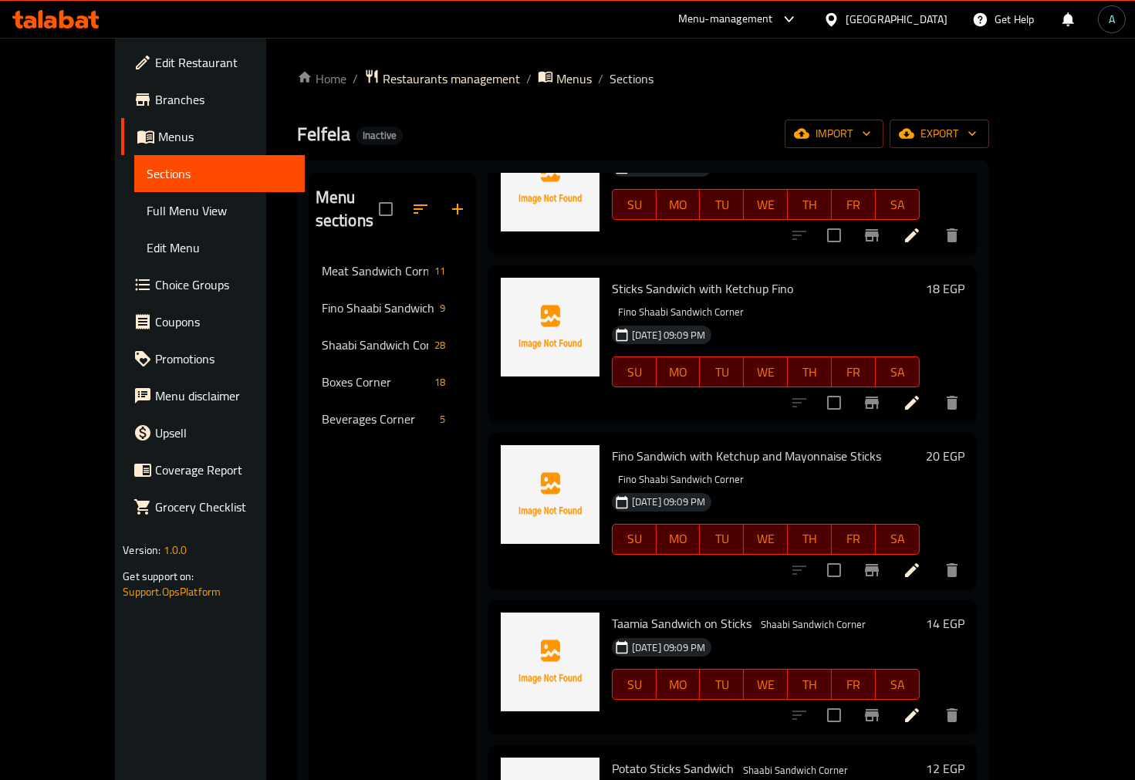
scroll to position [86, 0]
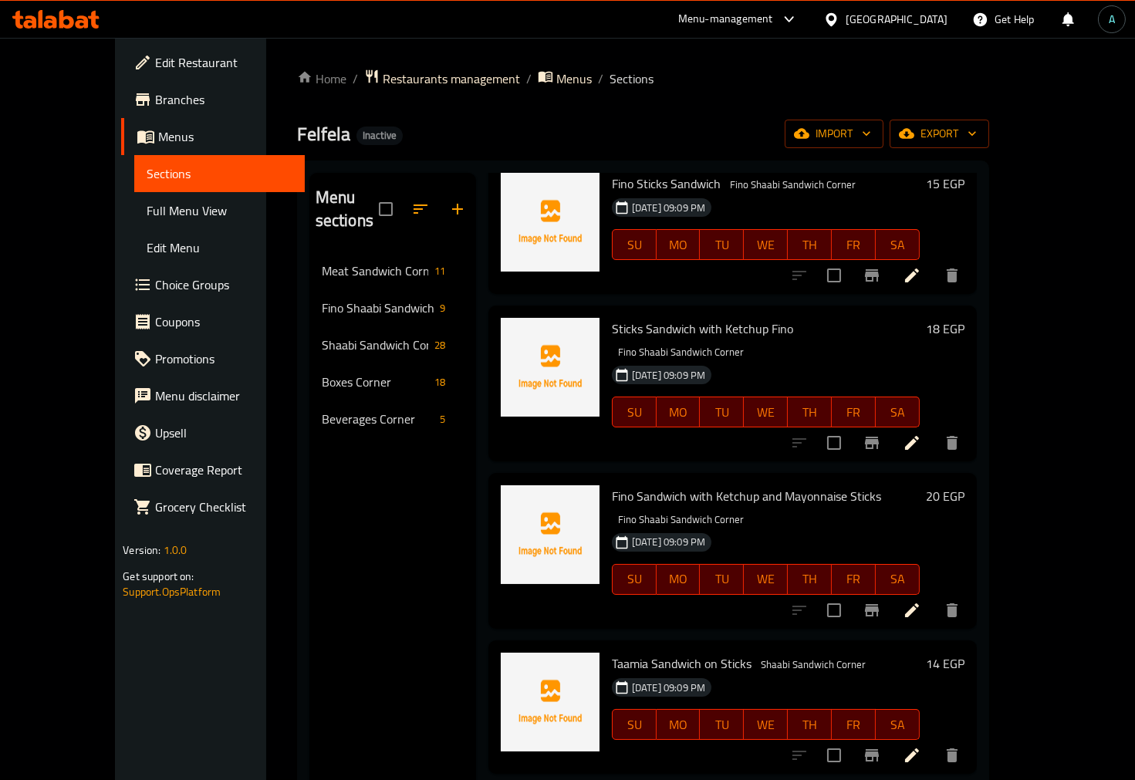
type input "stick"
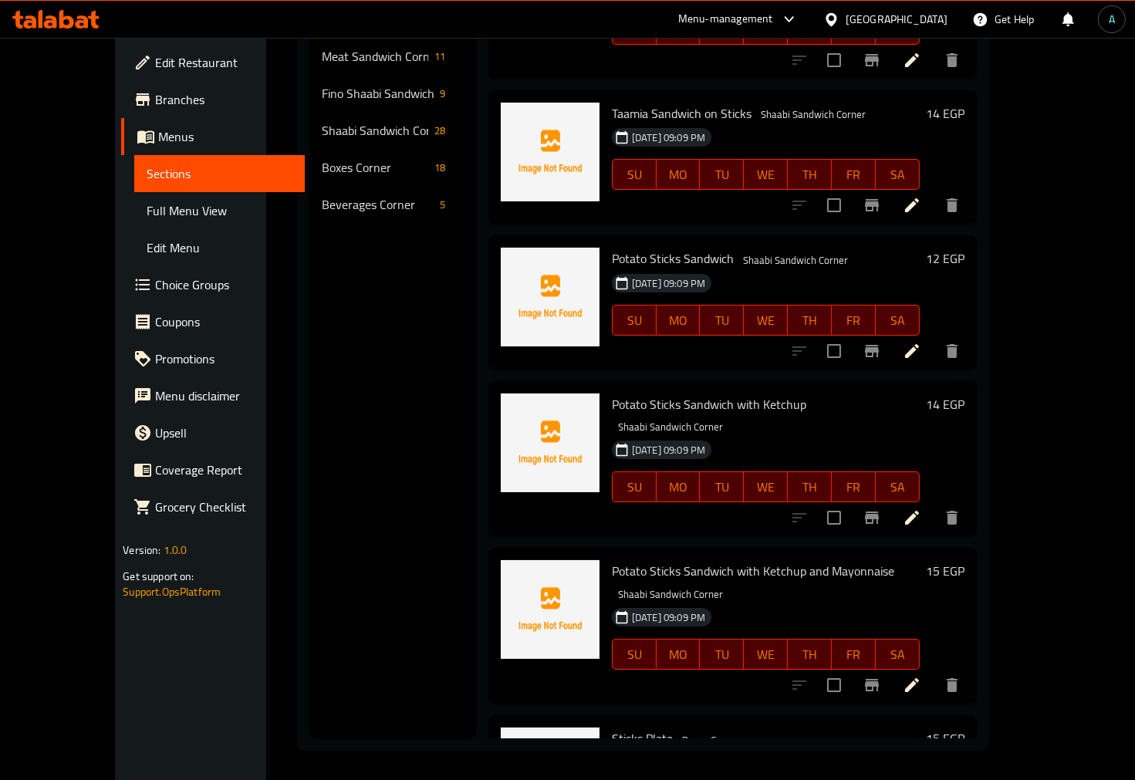
scroll to position [216, 0]
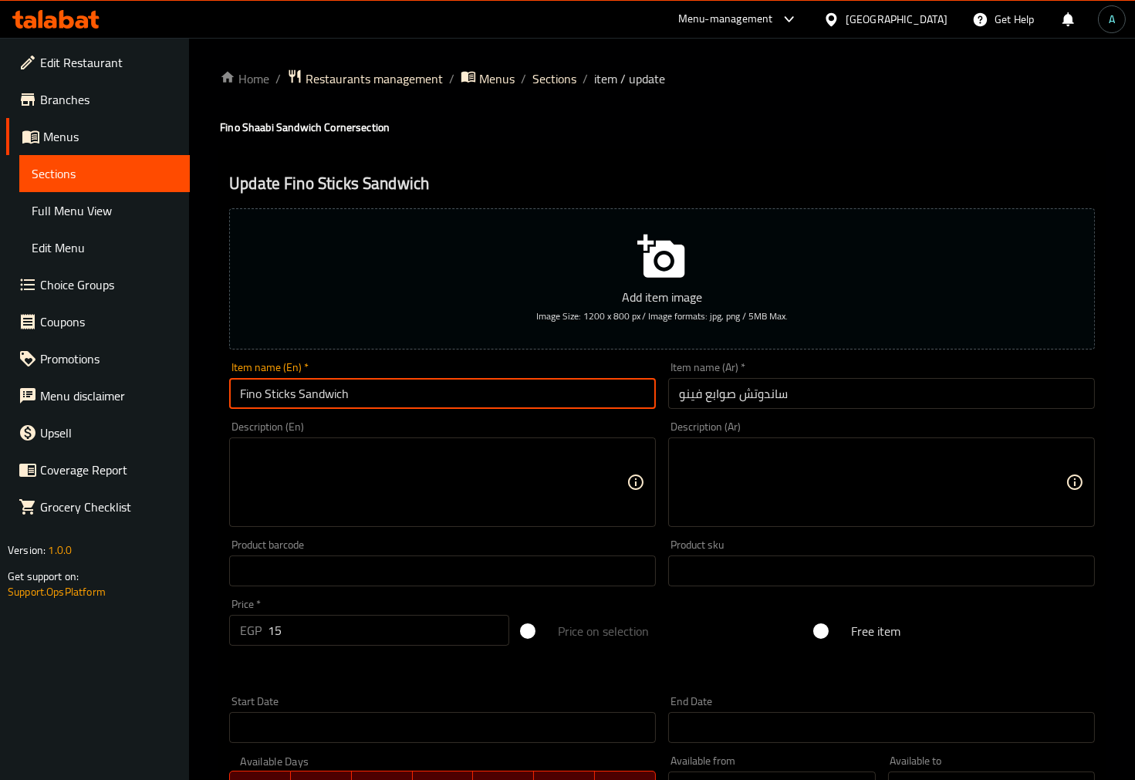
click at [285, 397] on input "Fino Sticks Sandwich" at bounding box center [442, 393] width 427 height 31
type input "Fino Fingers Sandwich"
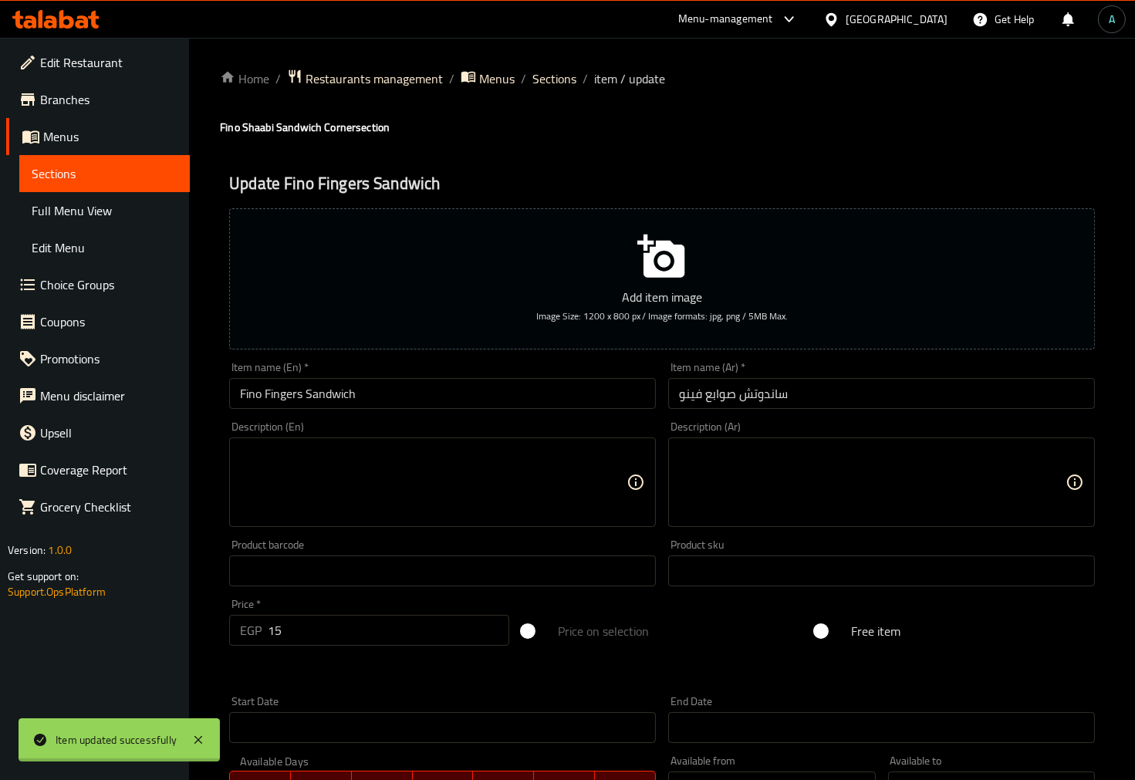
click at [307, 402] on div at bounding box center [567, 390] width 1135 height 780
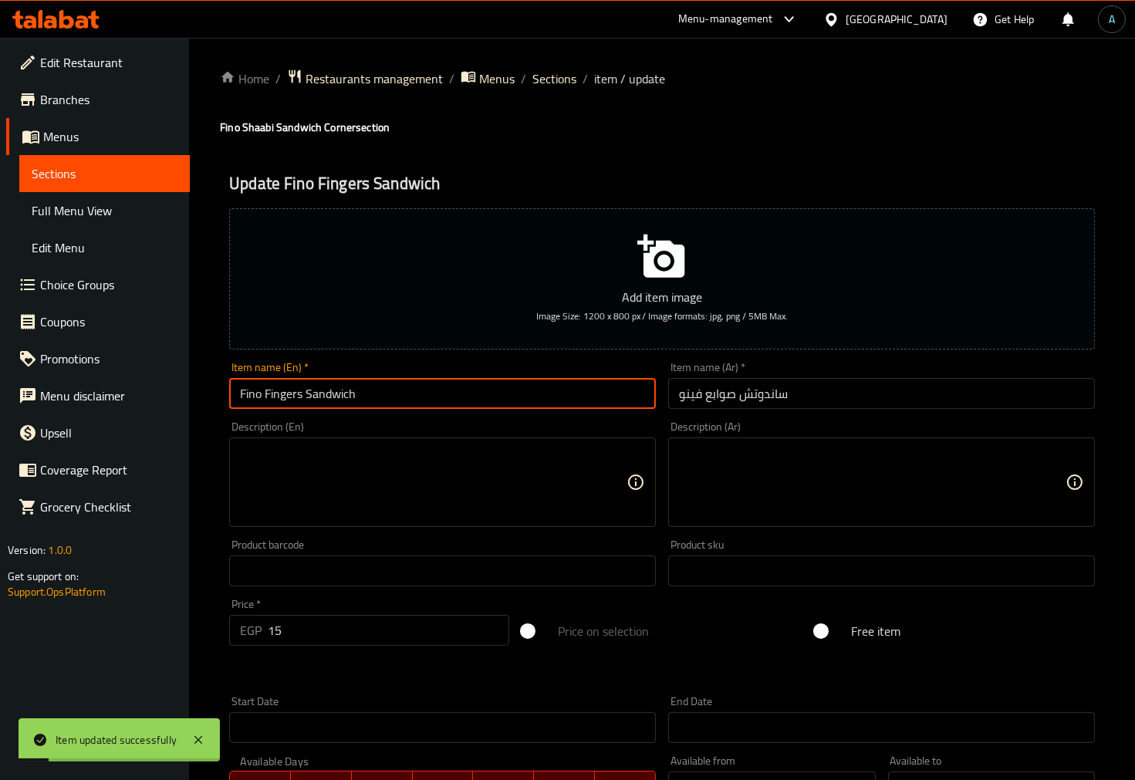
drag, startPoint x: 309, startPoint y: 398, endPoint x: 263, endPoint y: 396, distance: 46.3
click at [263, 396] on input "Fino Fingers Sandwich" at bounding box center [442, 393] width 427 height 31
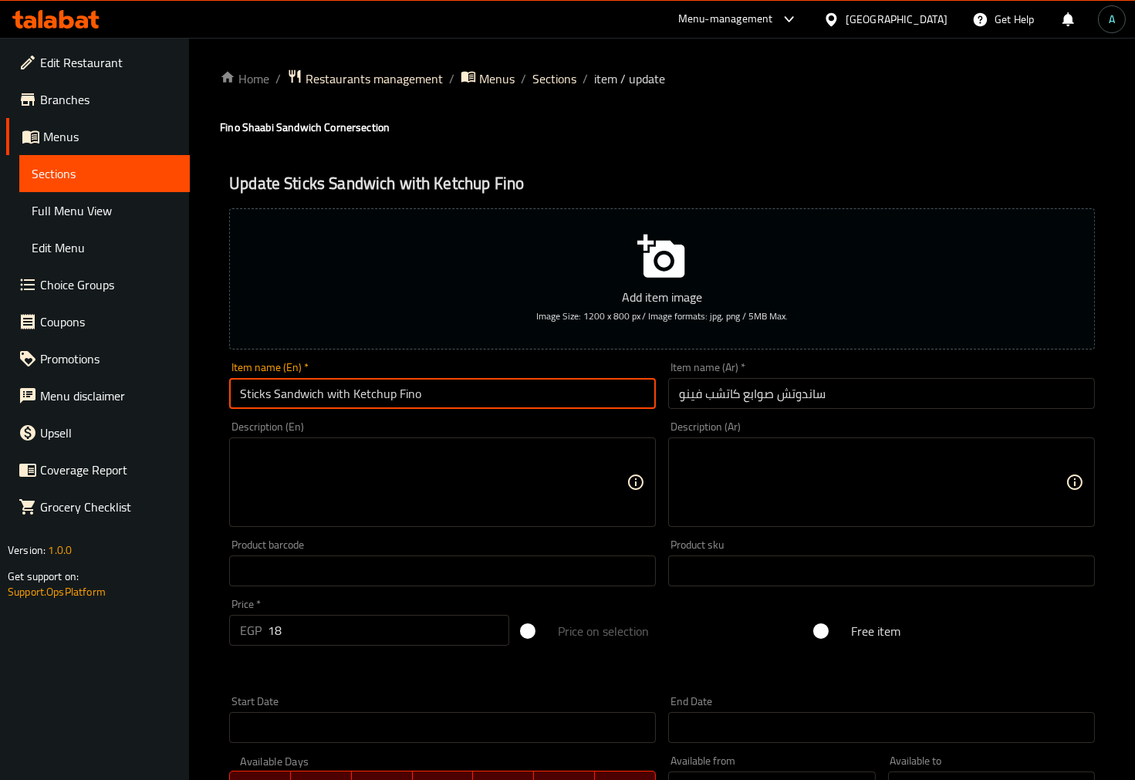
click at [251, 395] on input "Sticks Sandwich with Ketchup Fino" at bounding box center [442, 393] width 427 height 31
paste input "Finger"
drag, startPoint x: 243, startPoint y: 396, endPoint x: 209, endPoint y: 402, distance: 34.4
click at [209, 402] on div "Home / Restaurants management / Menus / Sections / item / update Fino Shaabi Sa…" at bounding box center [662, 564] width 946 height 1052
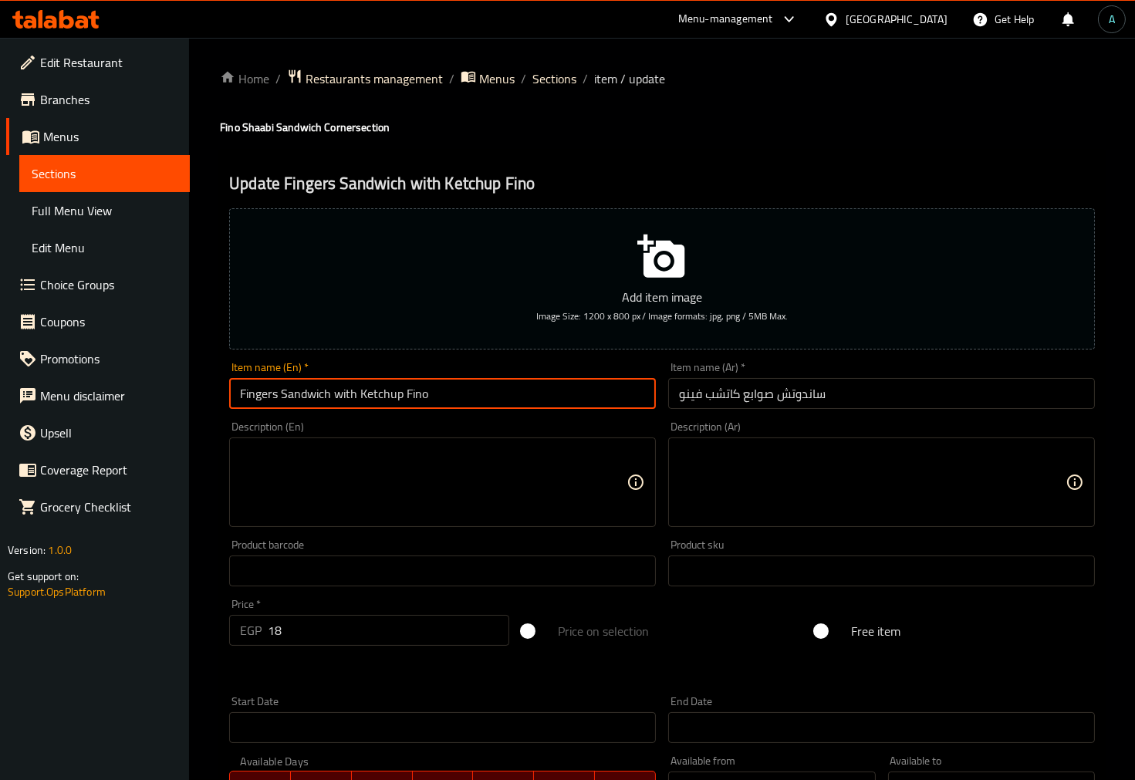
type input "Fingers Sandwich with Ketchup Fino"
drag, startPoint x: 517, startPoint y: 396, endPoint x: 473, endPoint y: 396, distance: 44.0
click at [473, 396] on input "Fino Sandwich with Ketchup and Mayonnaise Sticks" at bounding box center [442, 393] width 427 height 31
paste input "Fingers"
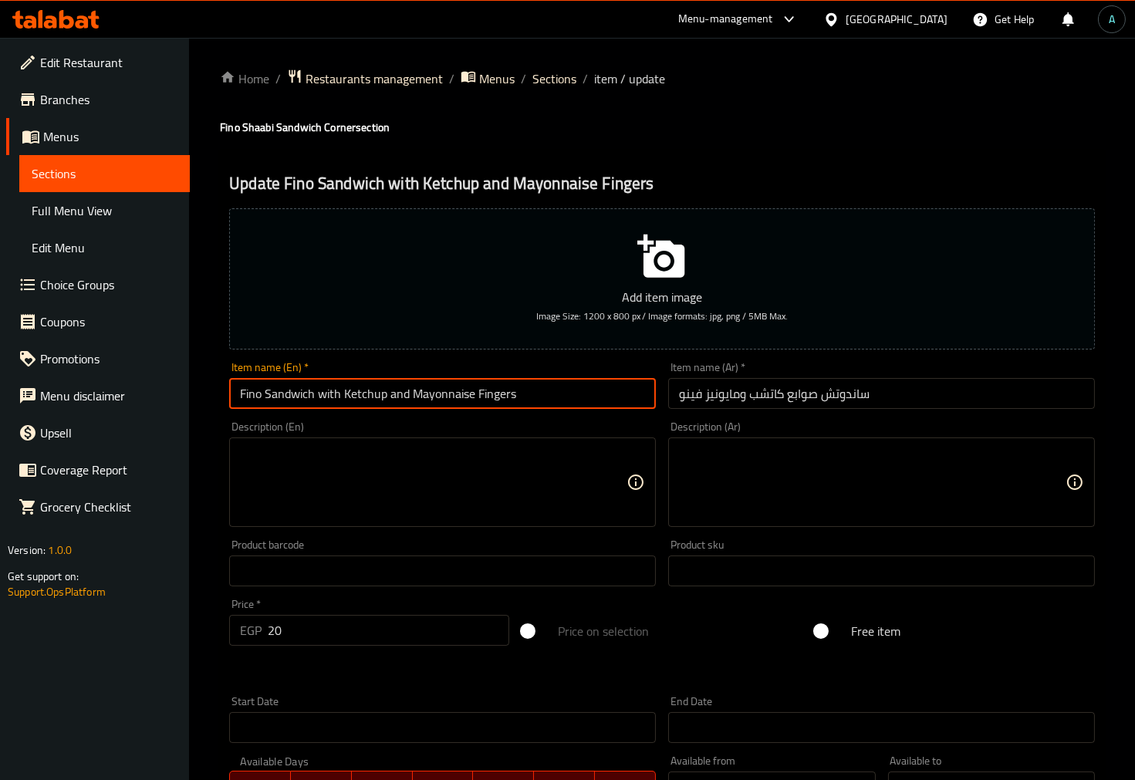
type input "Fino Sandwich with Ketchup and Mayonnaise Fingers"
click at [365, 392] on input "Taamia Sandwich on Sticks" at bounding box center [442, 393] width 427 height 31
click at [366, 392] on input "Taamia Sandwich on Sticks" at bounding box center [442, 393] width 427 height 31
paste input "Fingers"
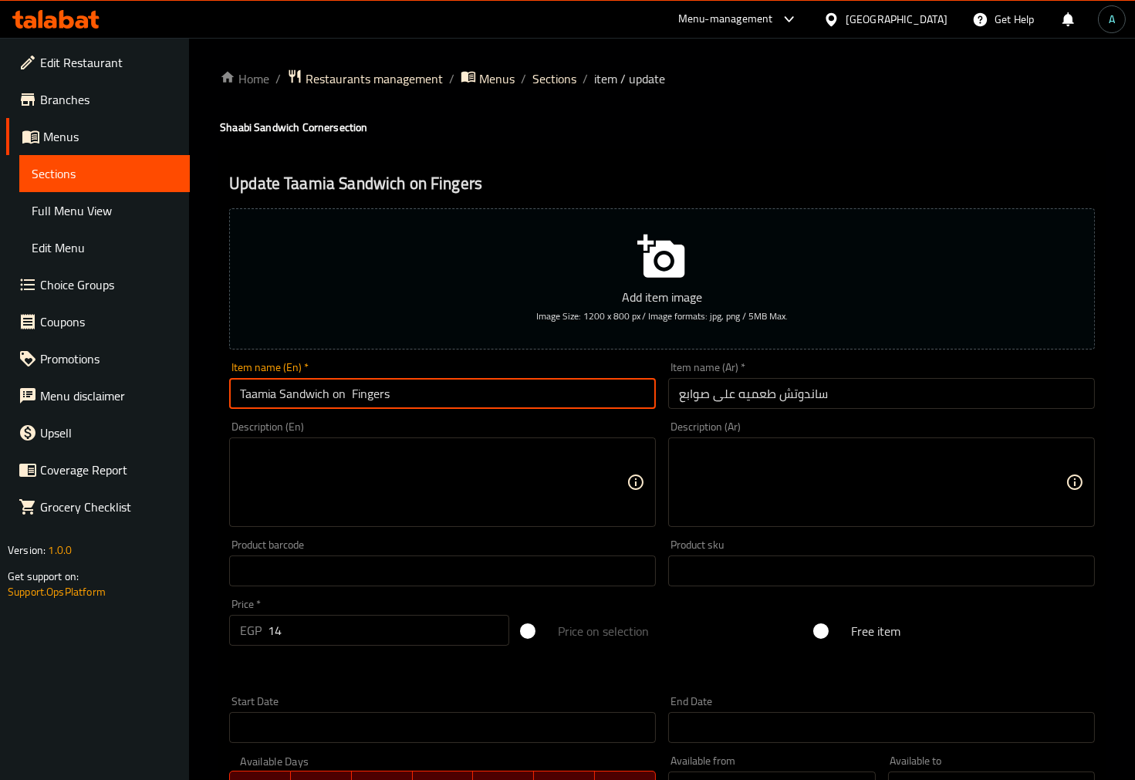
type input "Taamia Sandwich on Fingers"
drag, startPoint x: 313, startPoint y: 398, endPoint x: 272, endPoint y: 399, distance: 40.9
click at [272, 399] on input "Potato Sticks Sandwich" at bounding box center [442, 393] width 427 height 31
paste input "Finger"
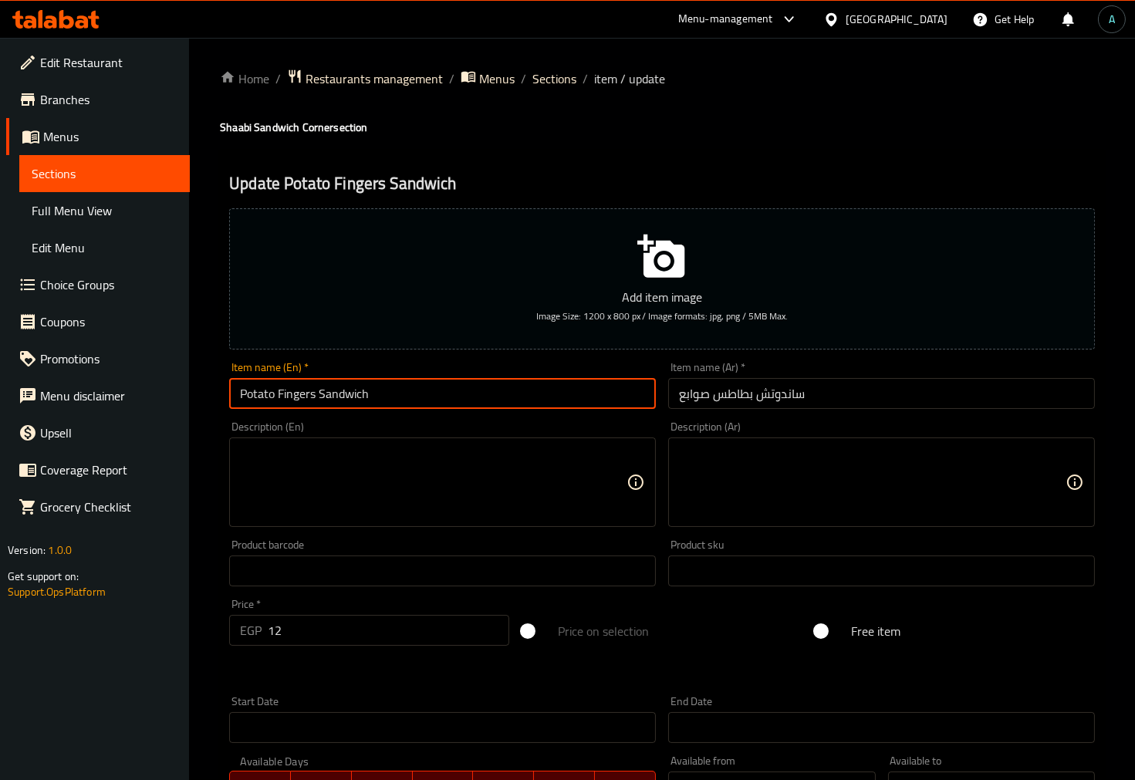
type input "Potato Fingers Sandwich"
drag, startPoint x: 312, startPoint y: 402, endPoint x: 275, endPoint y: 404, distance: 37.1
click at [275, 404] on input "Potato Sticks Sandwich with Ketchup" at bounding box center [442, 393] width 427 height 31
paste input "Finger"
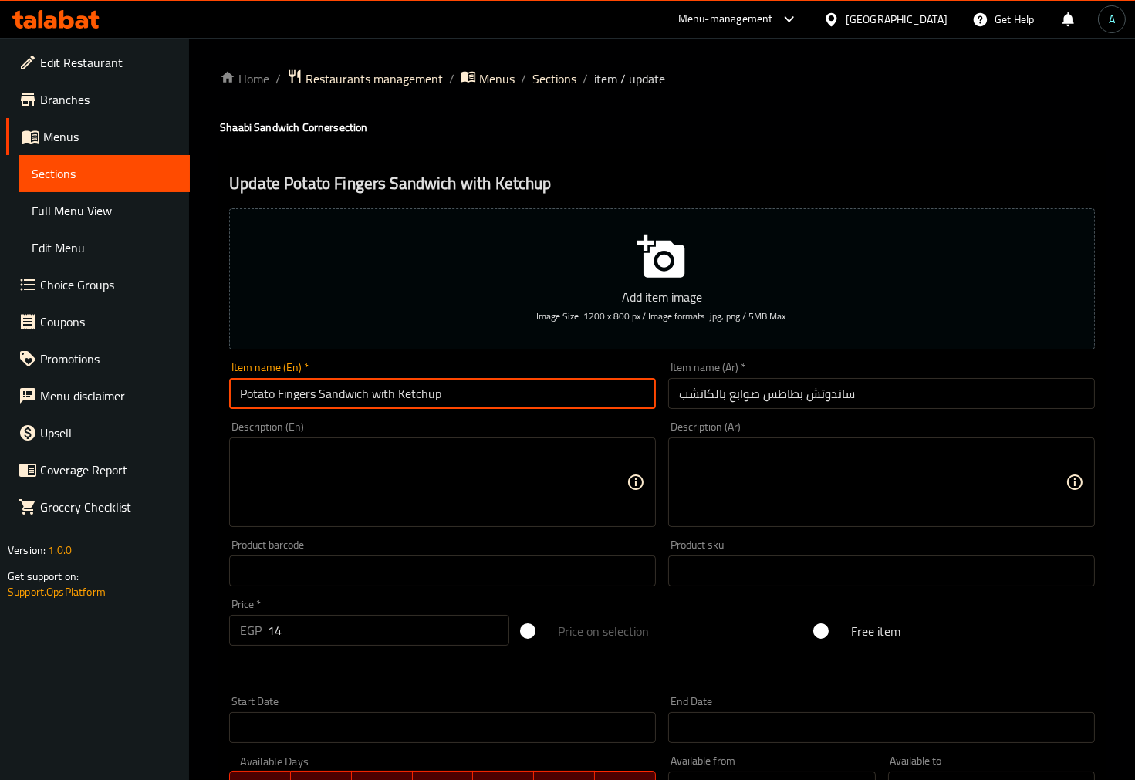
type input "Potato Fingers Sandwich with Ketchup"
drag, startPoint x: 313, startPoint y: 403, endPoint x: 275, endPoint y: 403, distance: 38.6
click at [275, 403] on input "Potato Sticks Sandwich with Ketchup and Mayonnaise" at bounding box center [442, 393] width 427 height 31
paste input "Finger"
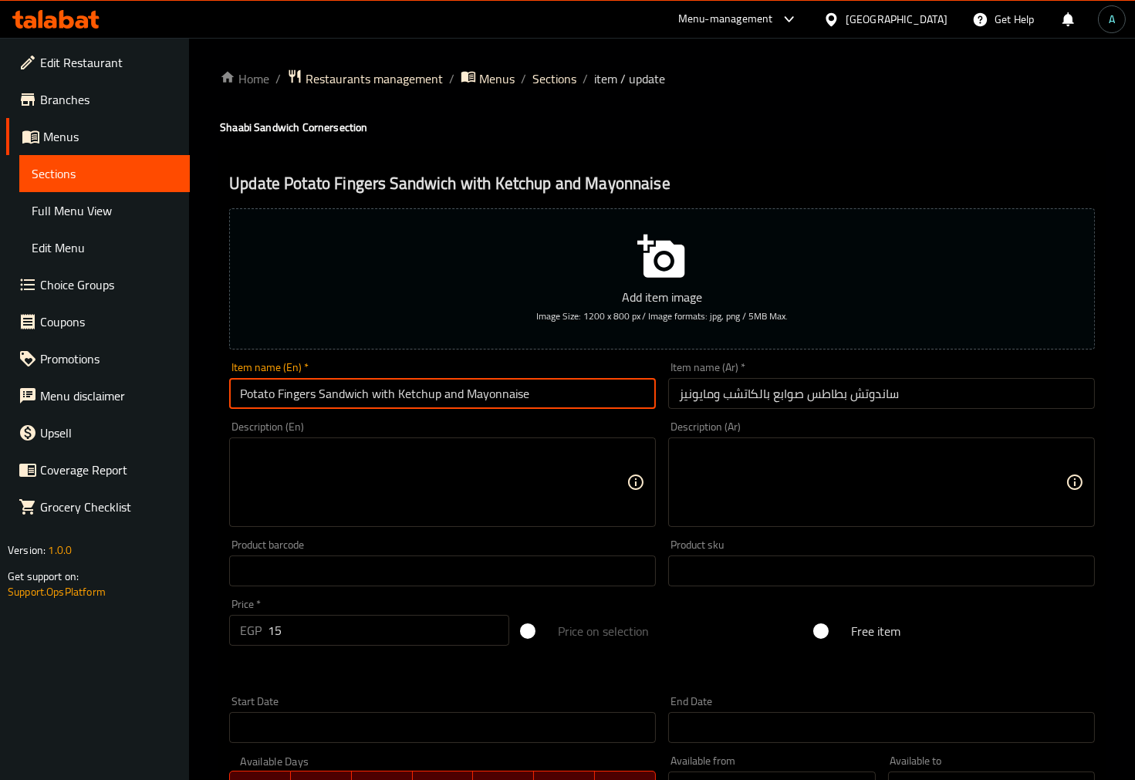
type input "Potato Fingers Sandwich with Ketchup and Mayonnaise"
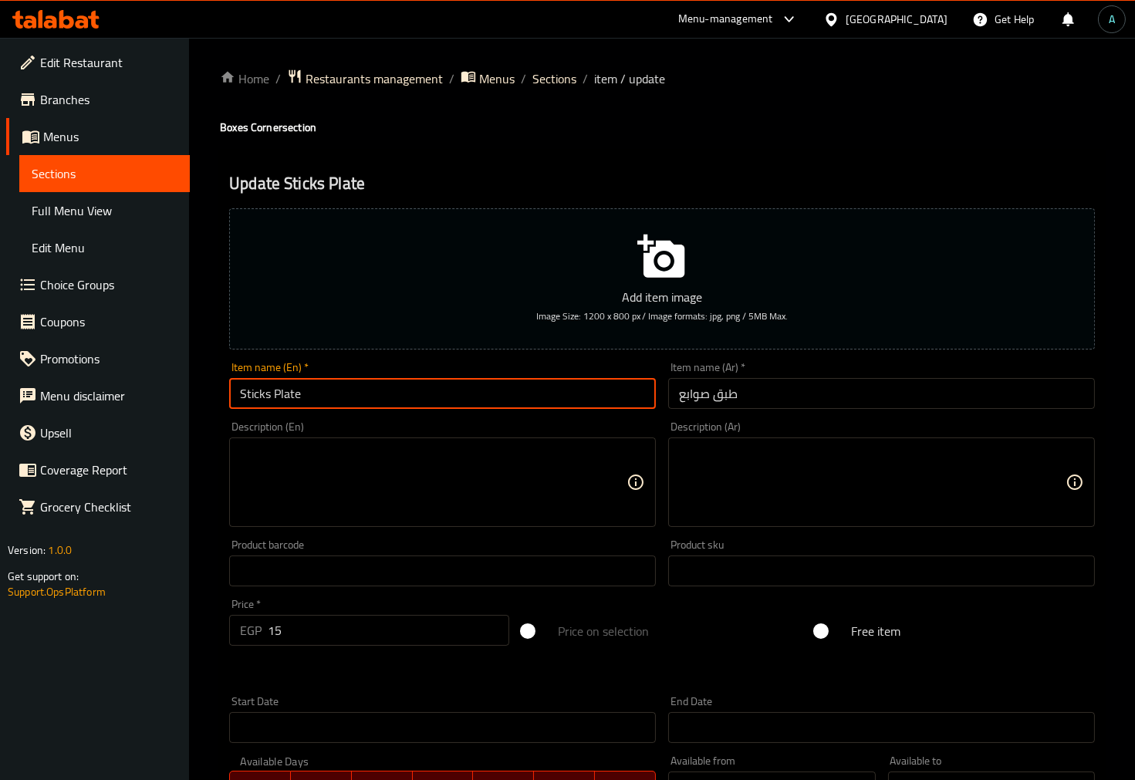
drag, startPoint x: 271, startPoint y: 396, endPoint x: 194, endPoint y: 392, distance: 76.5
click at [194, 392] on div "Home / Restaurants management / Menus / Sections / item / update Boxes Corner s…" at bounding box center [662, 564] width 946 height 1052
paste input "Fingers"
type input "Fingers Plate"
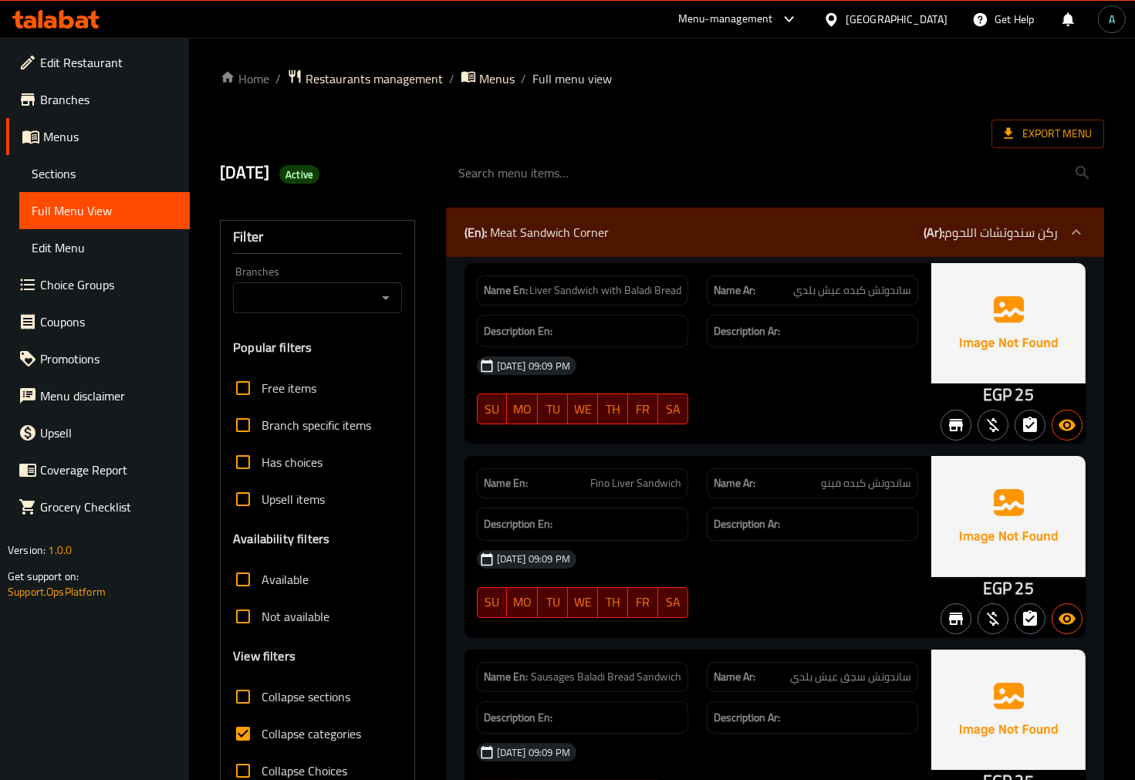
click at [282, 728] on span "Collapse categories" at bounding box center [311, 733] width 100 height 19
click at [261, 728] on input "Collapse categories" at bounding box center [242, 733] width 37 height 37
checkbox input "false"
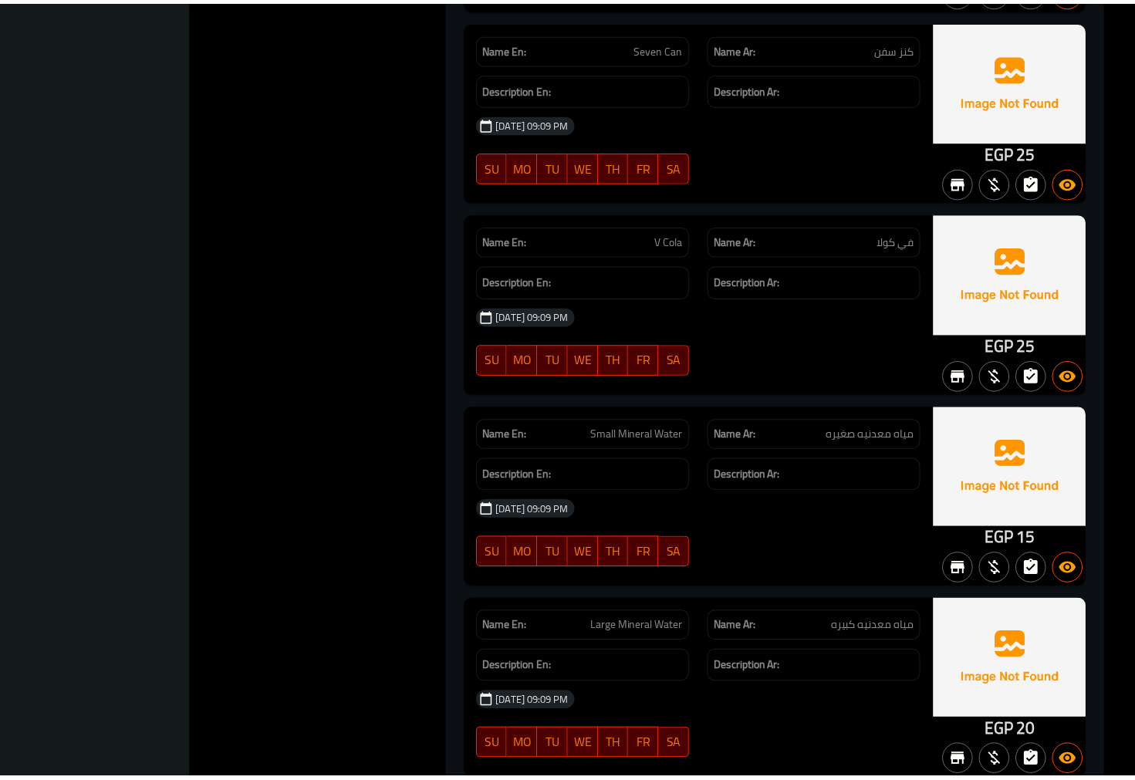
scroll to position [13778, 0]
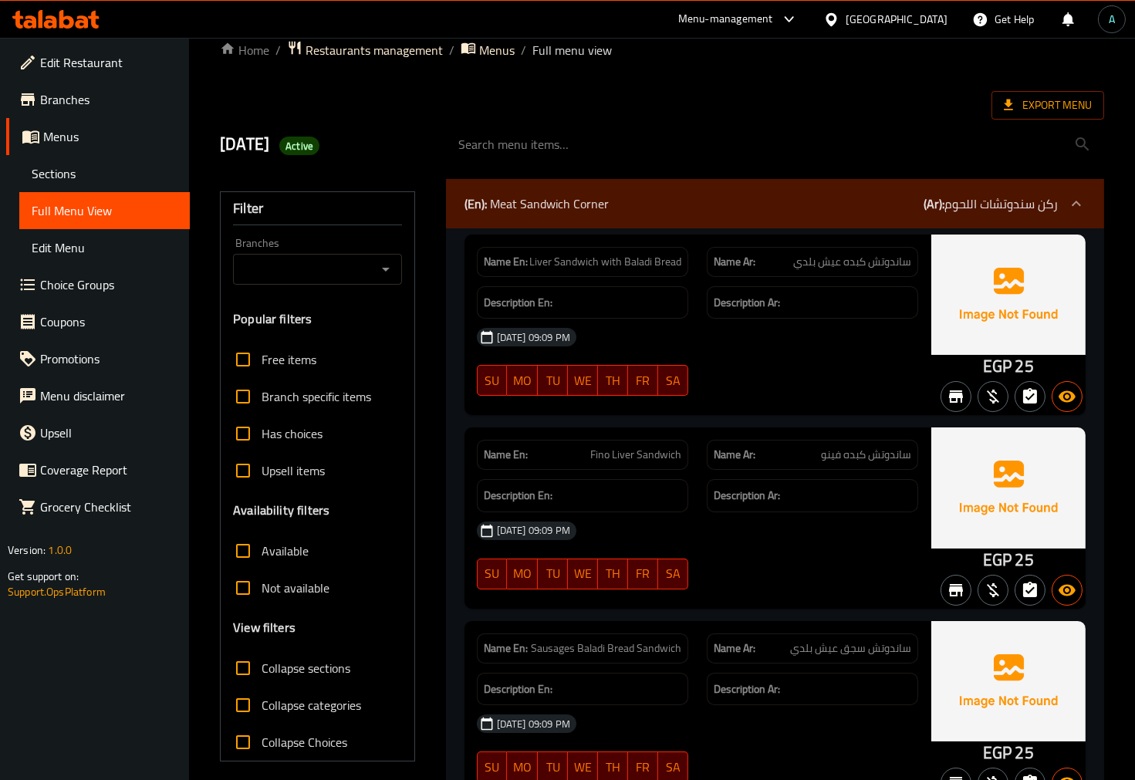
scroll to position [0, 0]
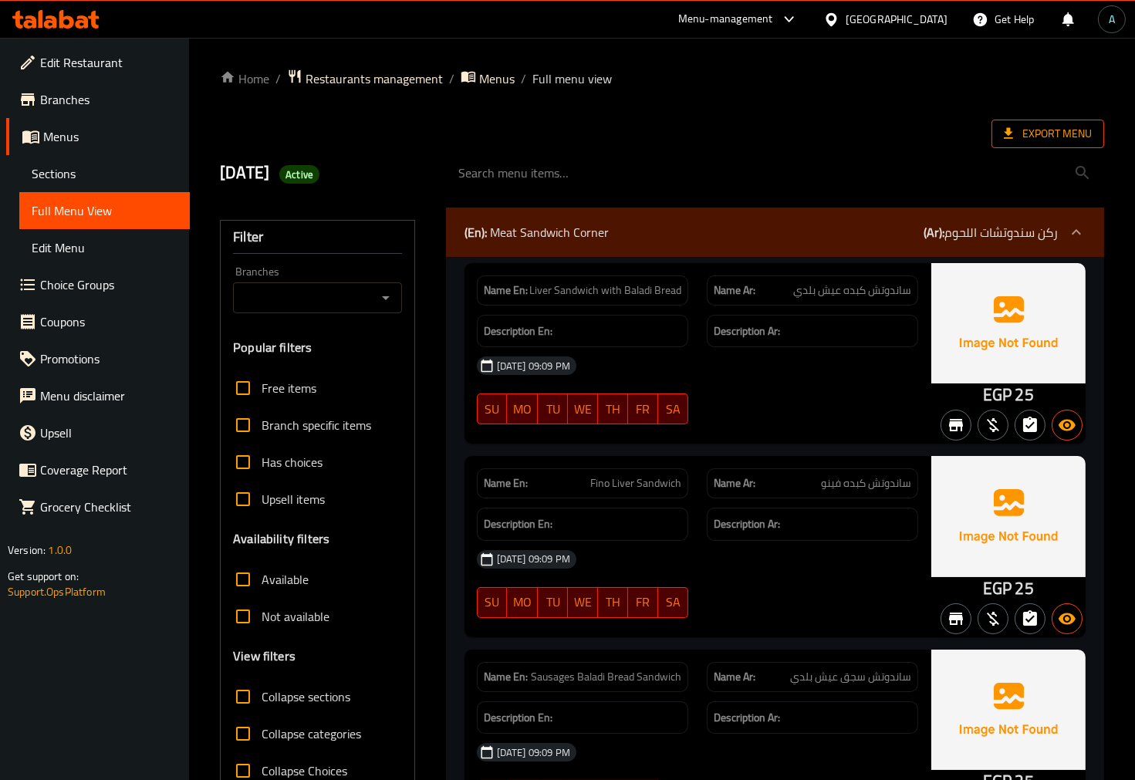
drag, startPoint x: 1040, startPoint y: 116, endPoint x: 1044, endPoint y: 125, distance: 10.0
click at [1044, 126] on span "Export Menu" at bounding box center [1048, 133] width 88 height 19
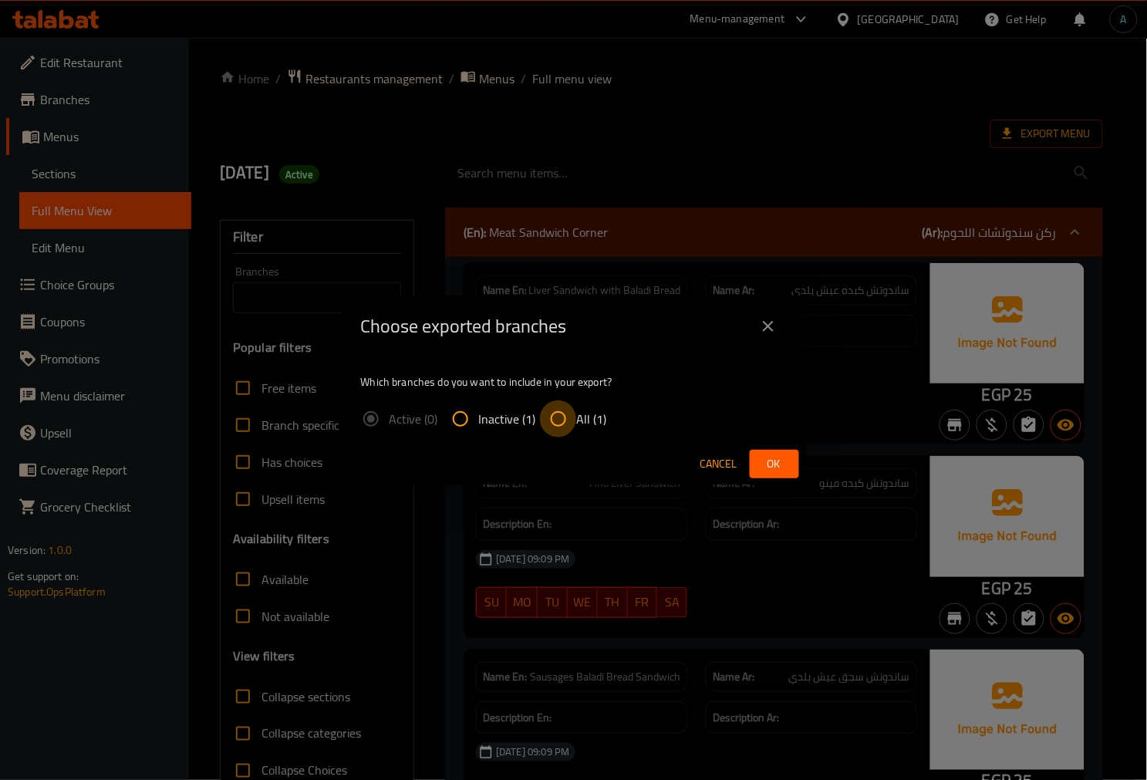
click at [568, 427] on input "All (1)" at bounding box center [558, 418] width 37 height 37
radio input "true"
click at [780, 459] on span "Ok" at bounding box center [774, 463] width 25 height 19
